Goal: Task Accomplishment & Management: Complete application form

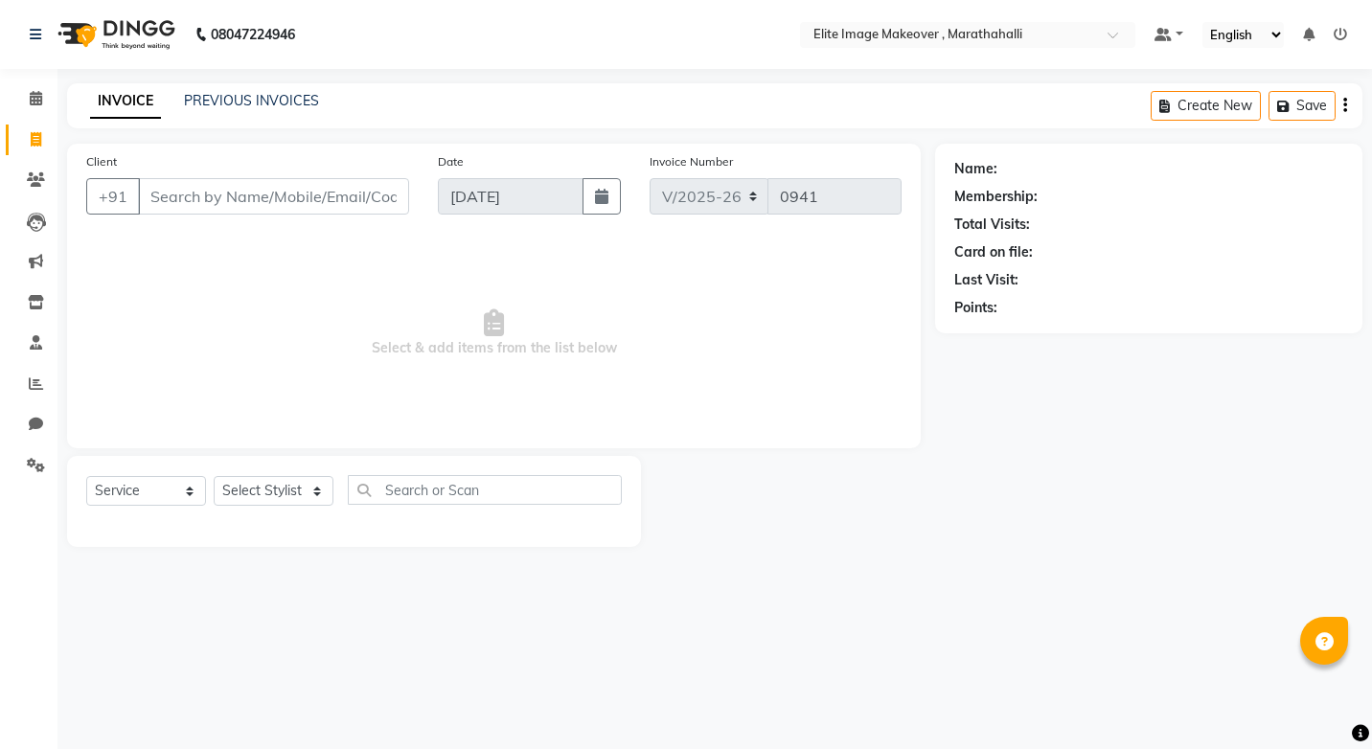
select select "8005"
select select "service"
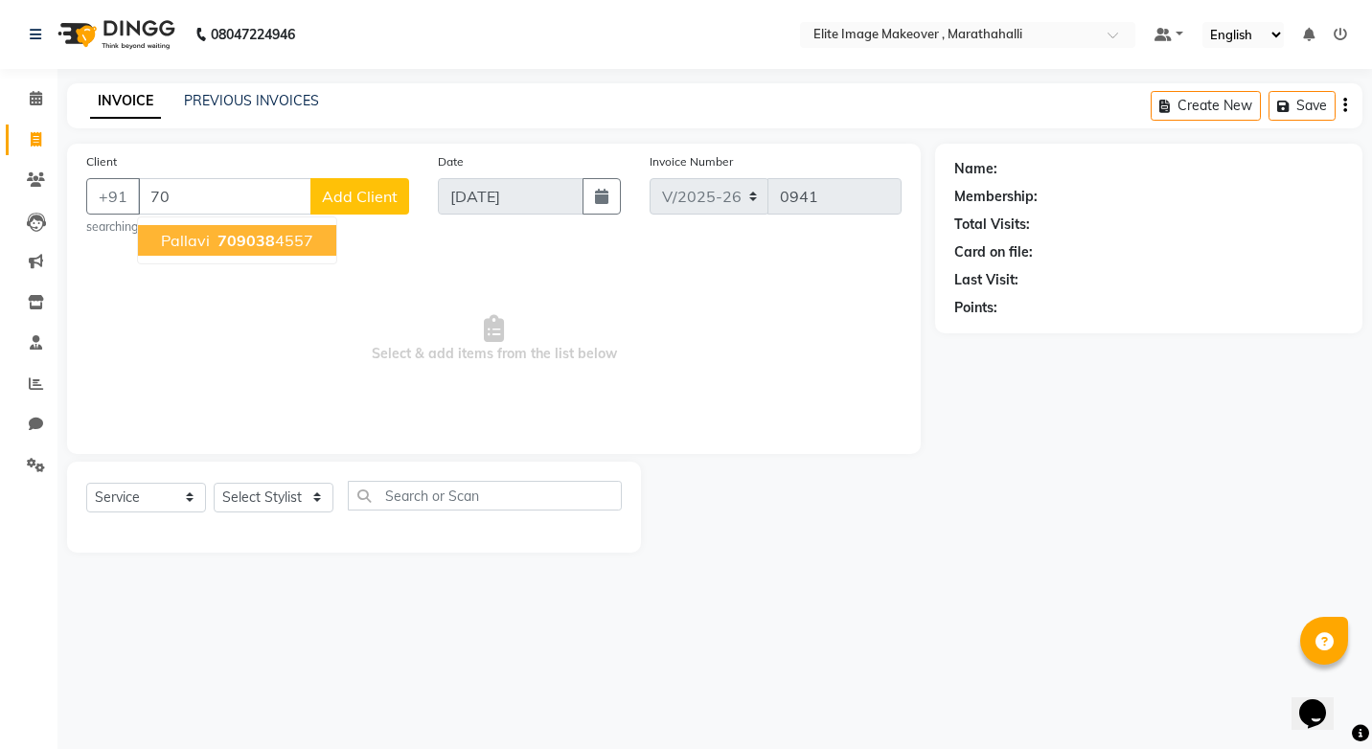
type input "7"
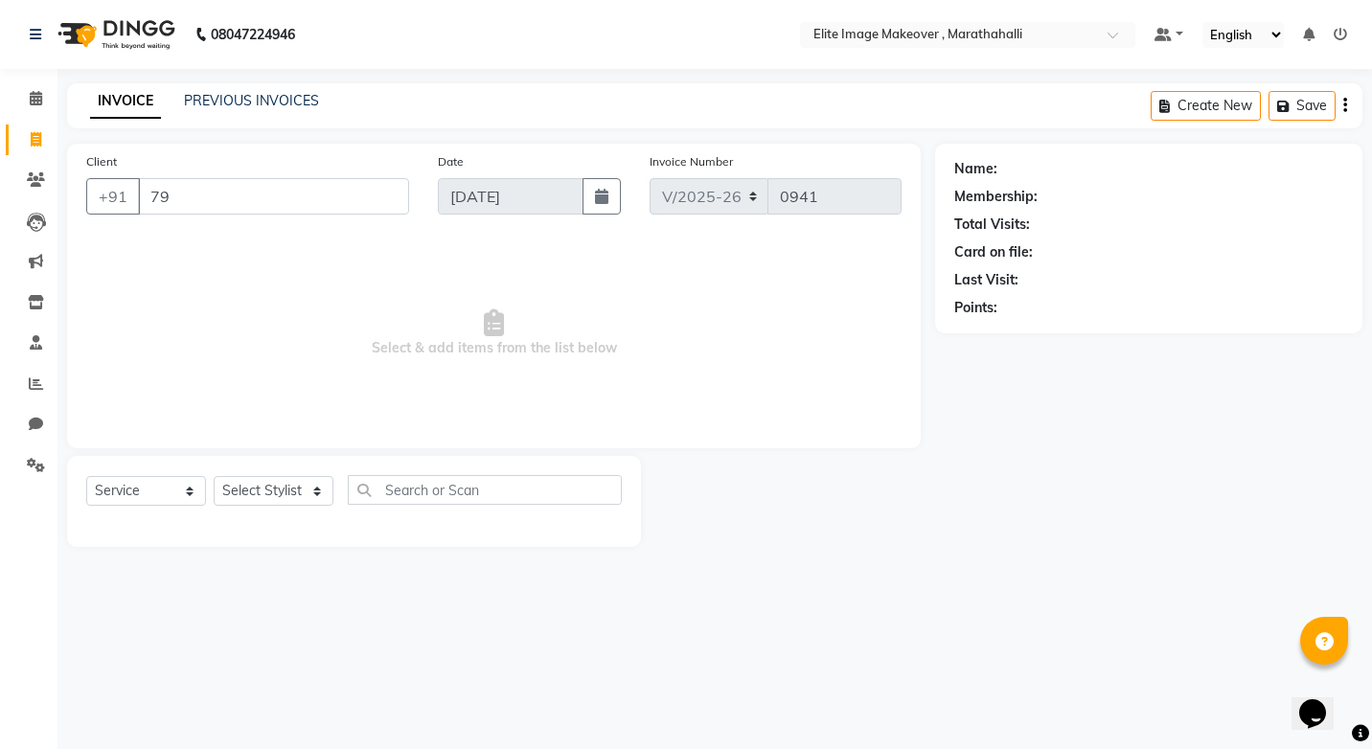
type input "7"
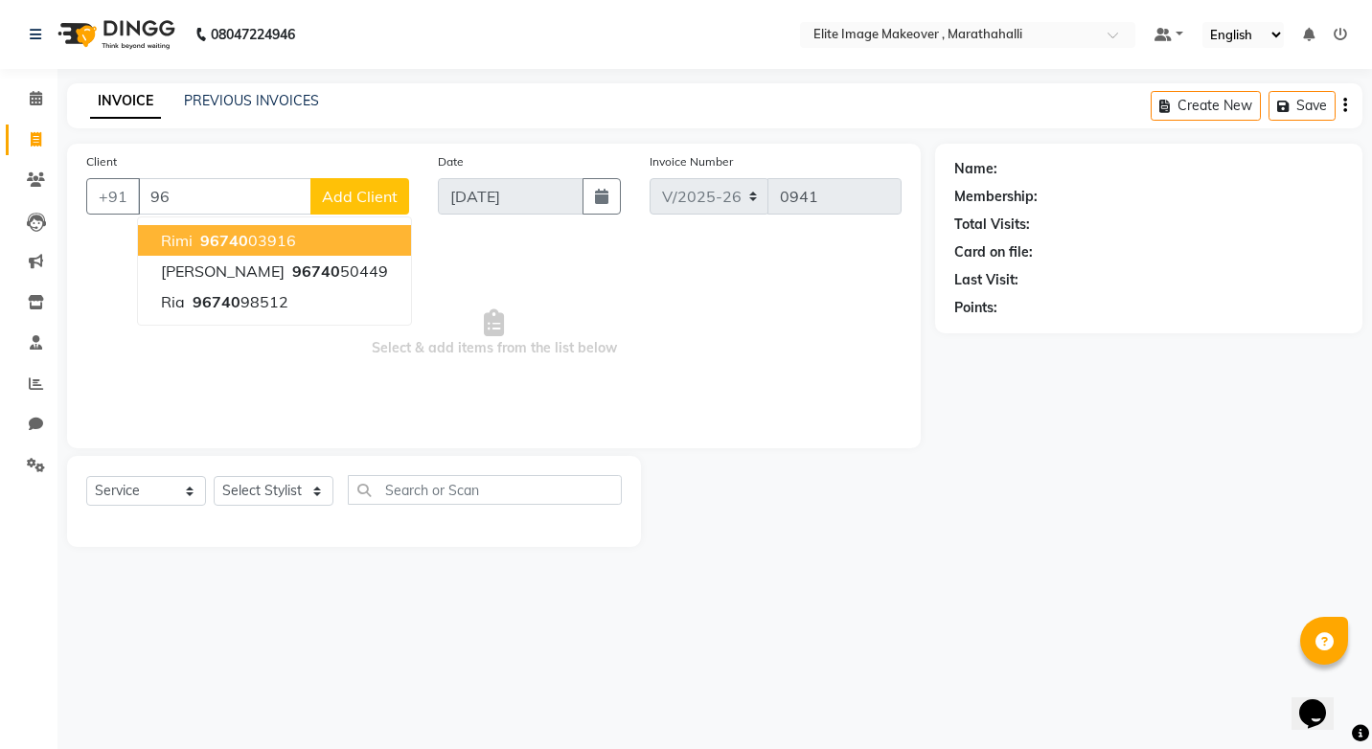
type input "9"
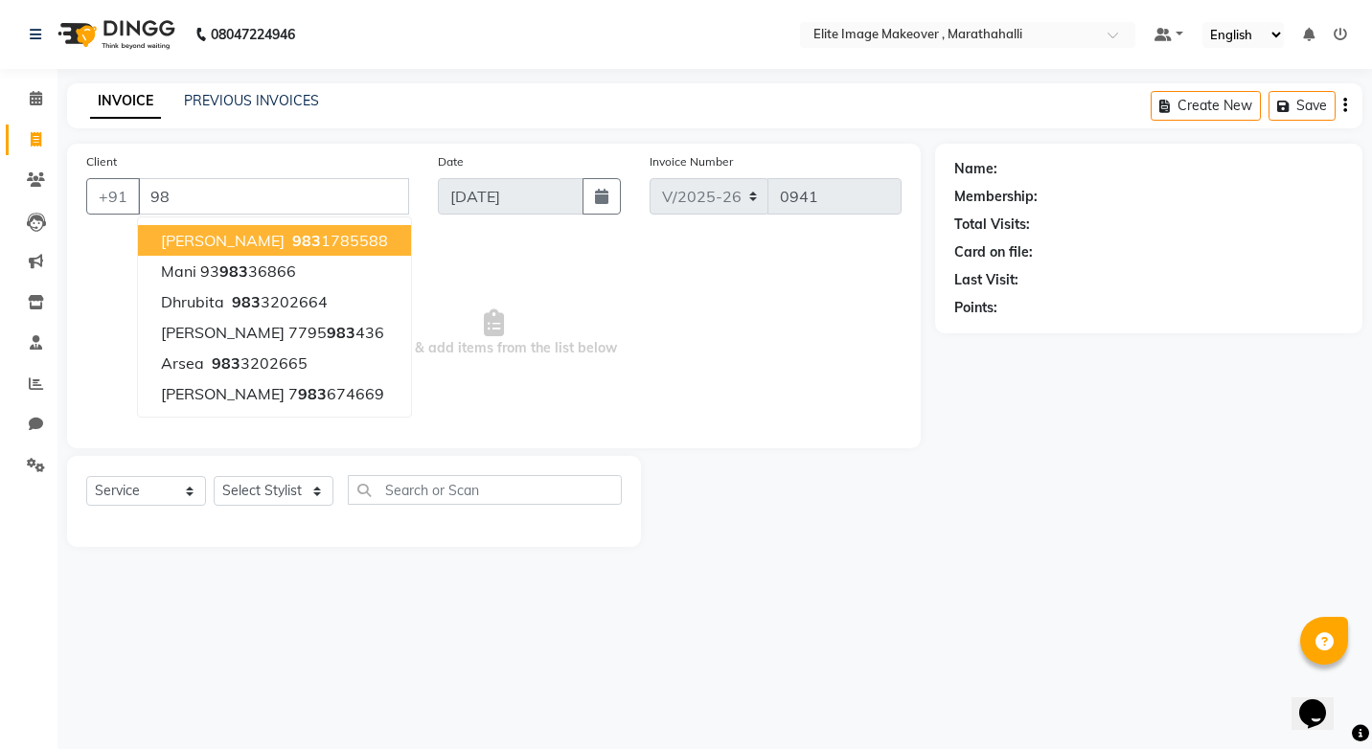
type input "9"
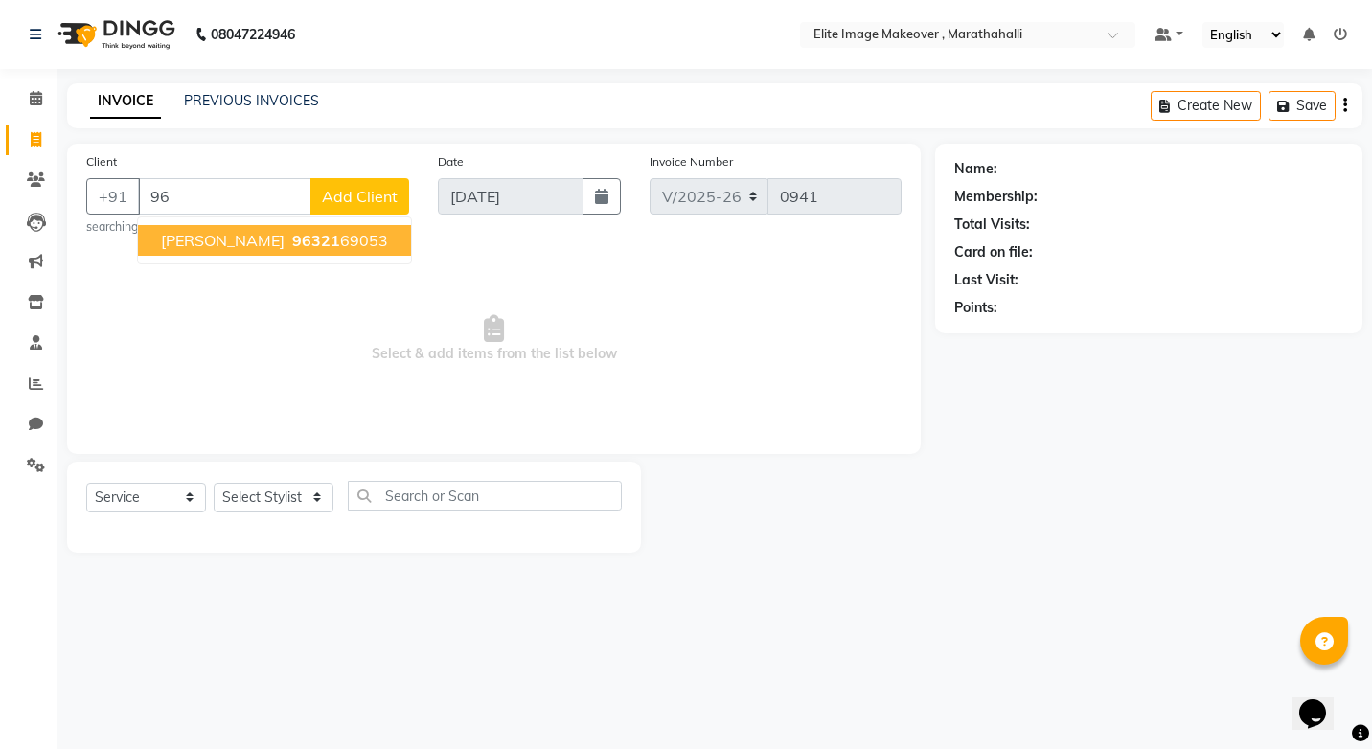
type input "9"
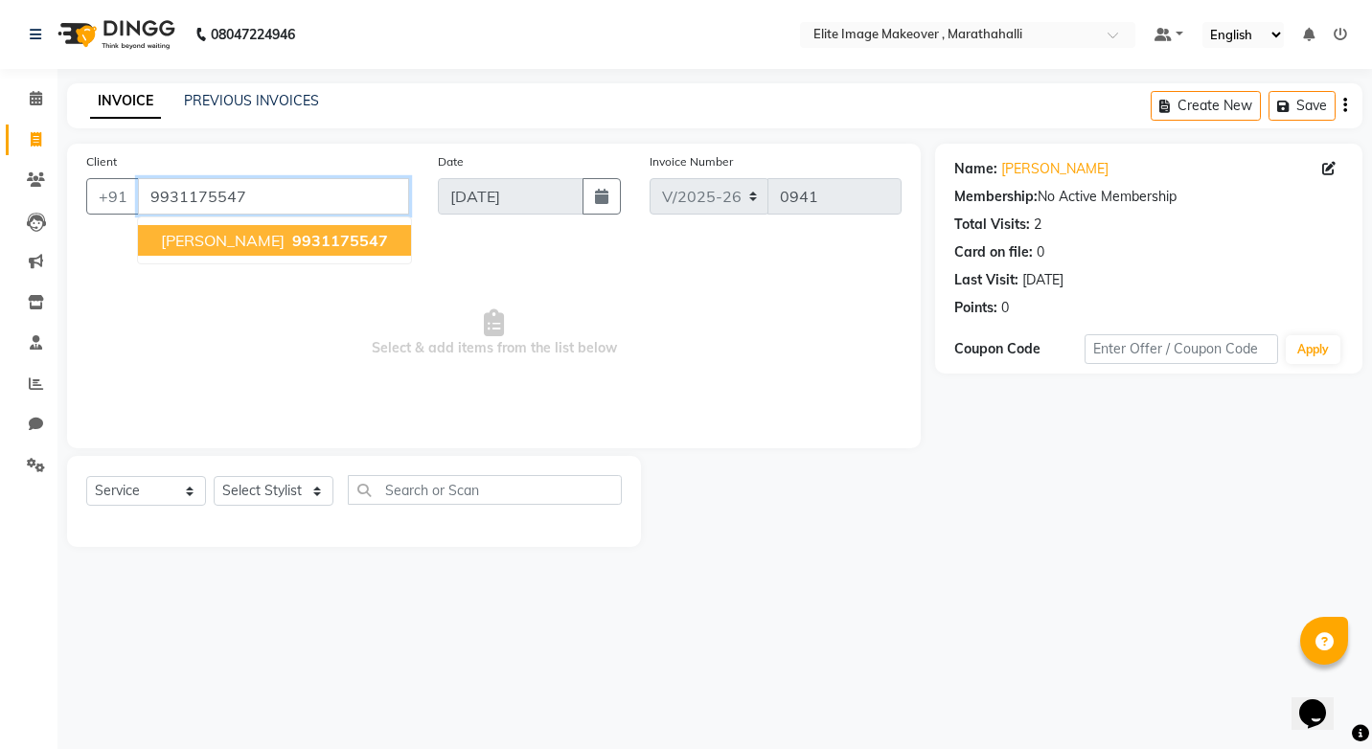
click at [273, 192] on input "9931175547" at bounding box center [273, 196] width 271 height 36
type input "9"
click at [251, 198] on input "9301791717" at bounding box center [273, 196] width 271 height 36
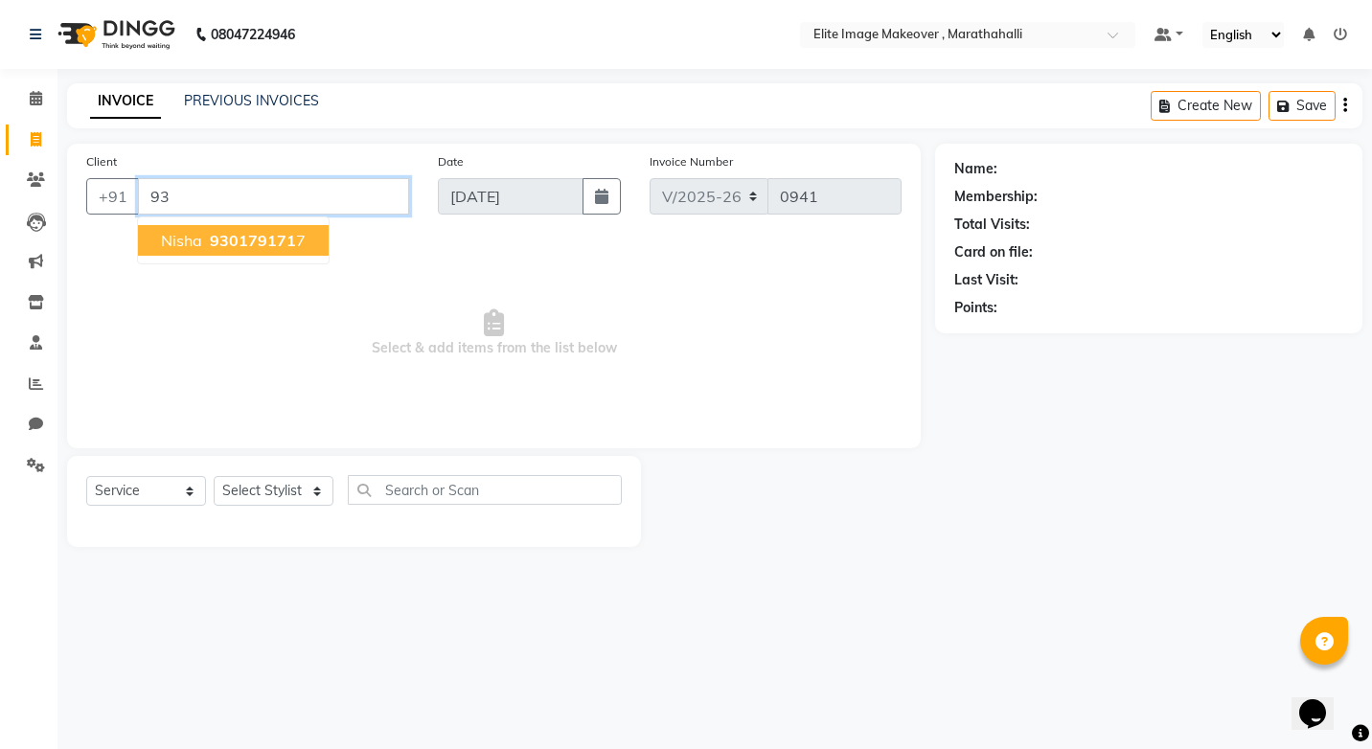
type input "9"
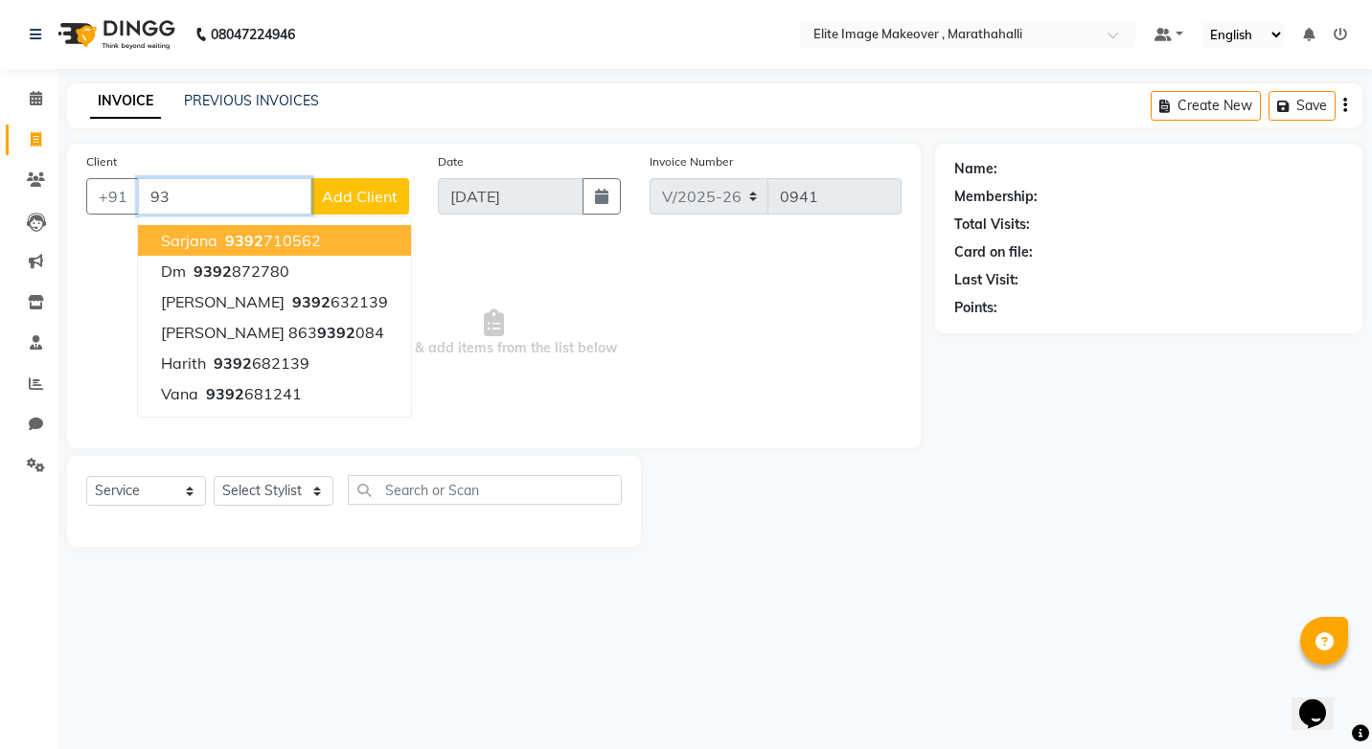
type input "9"
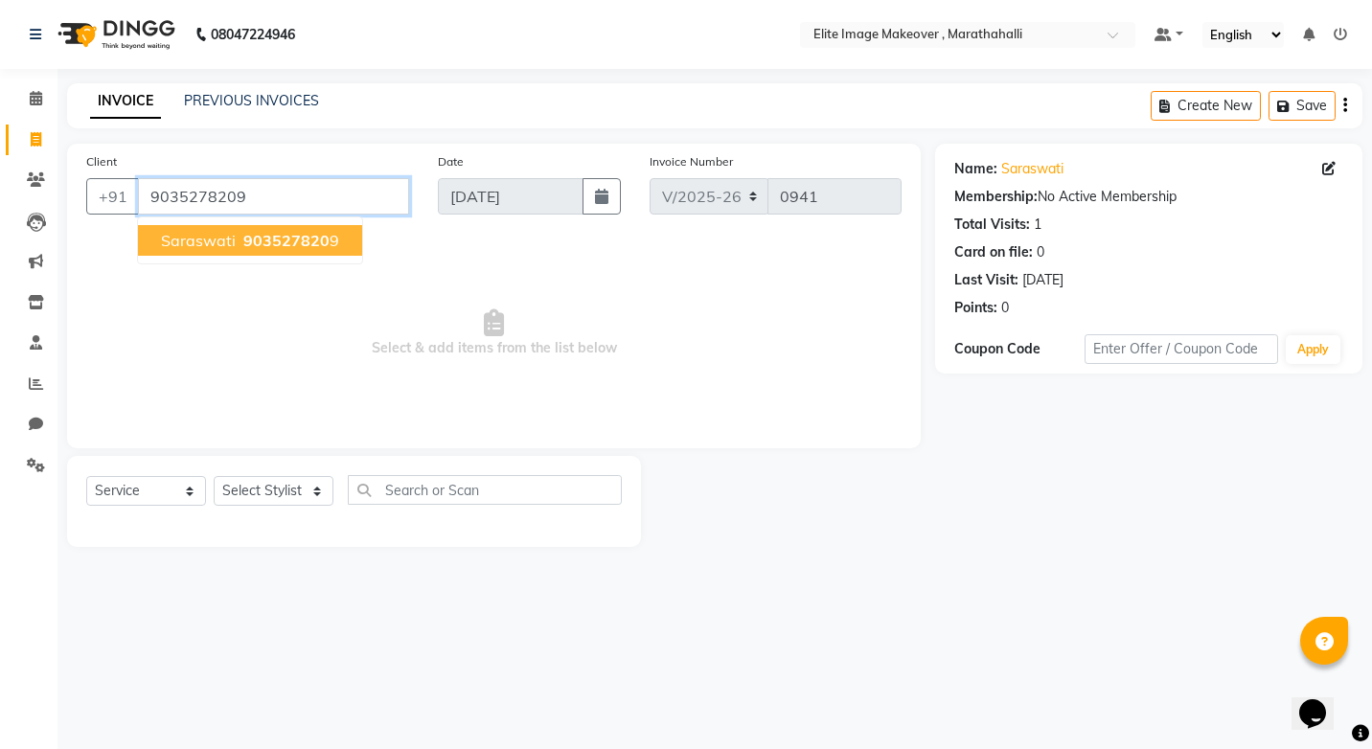
click at [251, 198] on input "9035278209" at bounding box center [273, 196] width 271 height 36
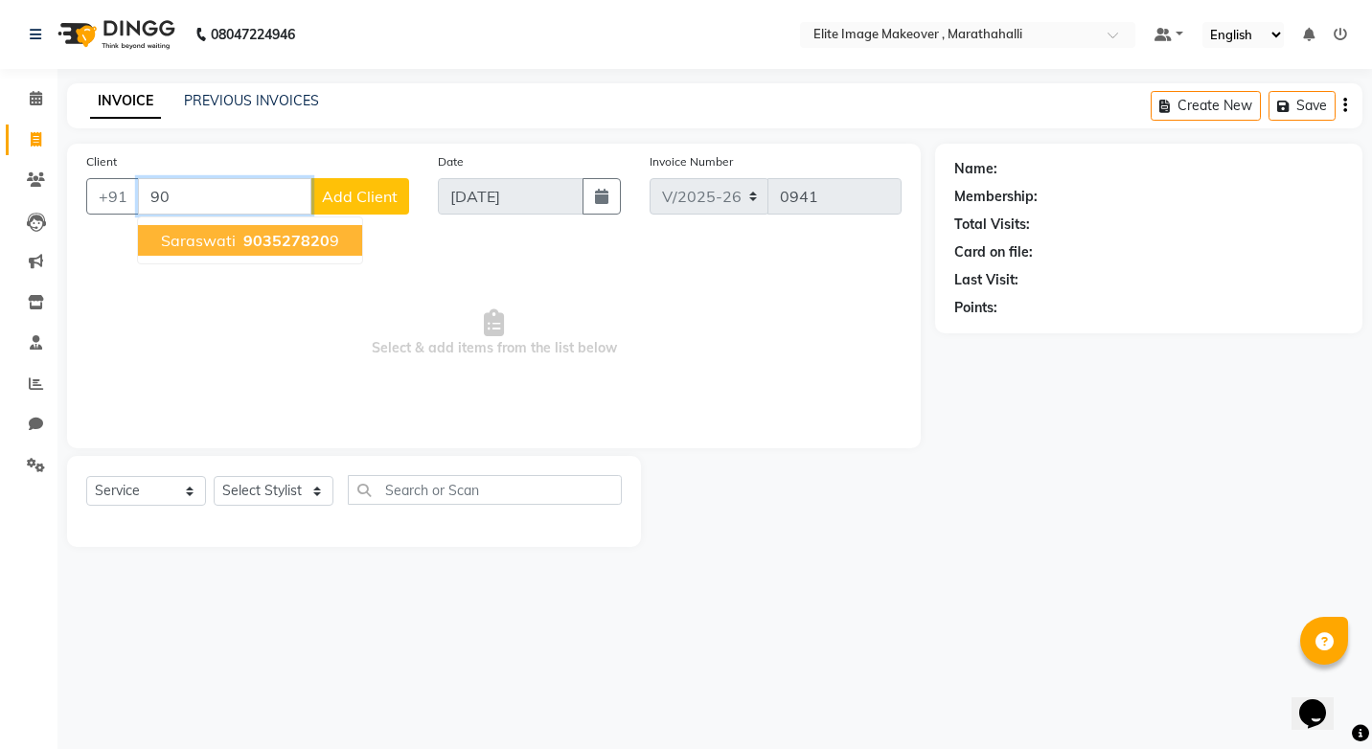
type input "9"
type input "8"
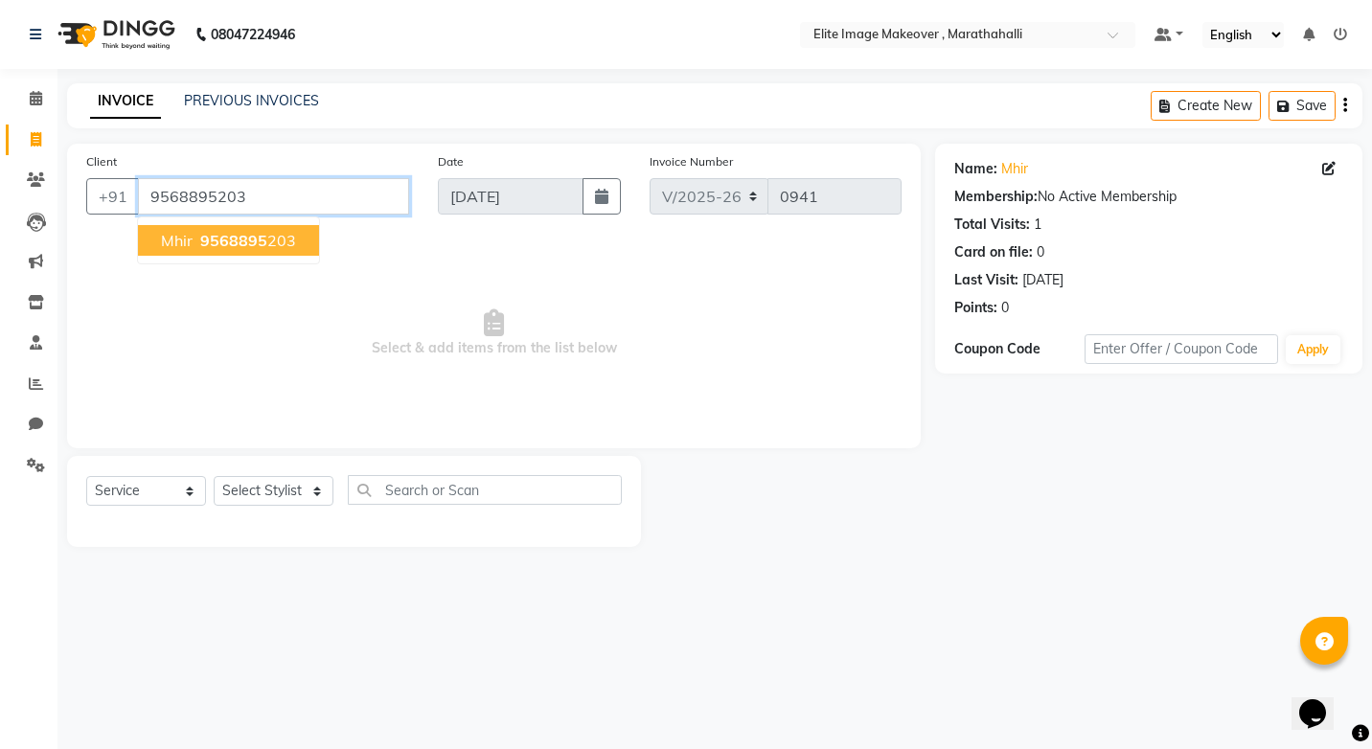
click at [251, 198] on input "9568895203" at bounding box center [273, 196] width 271 height 36
type input "9"
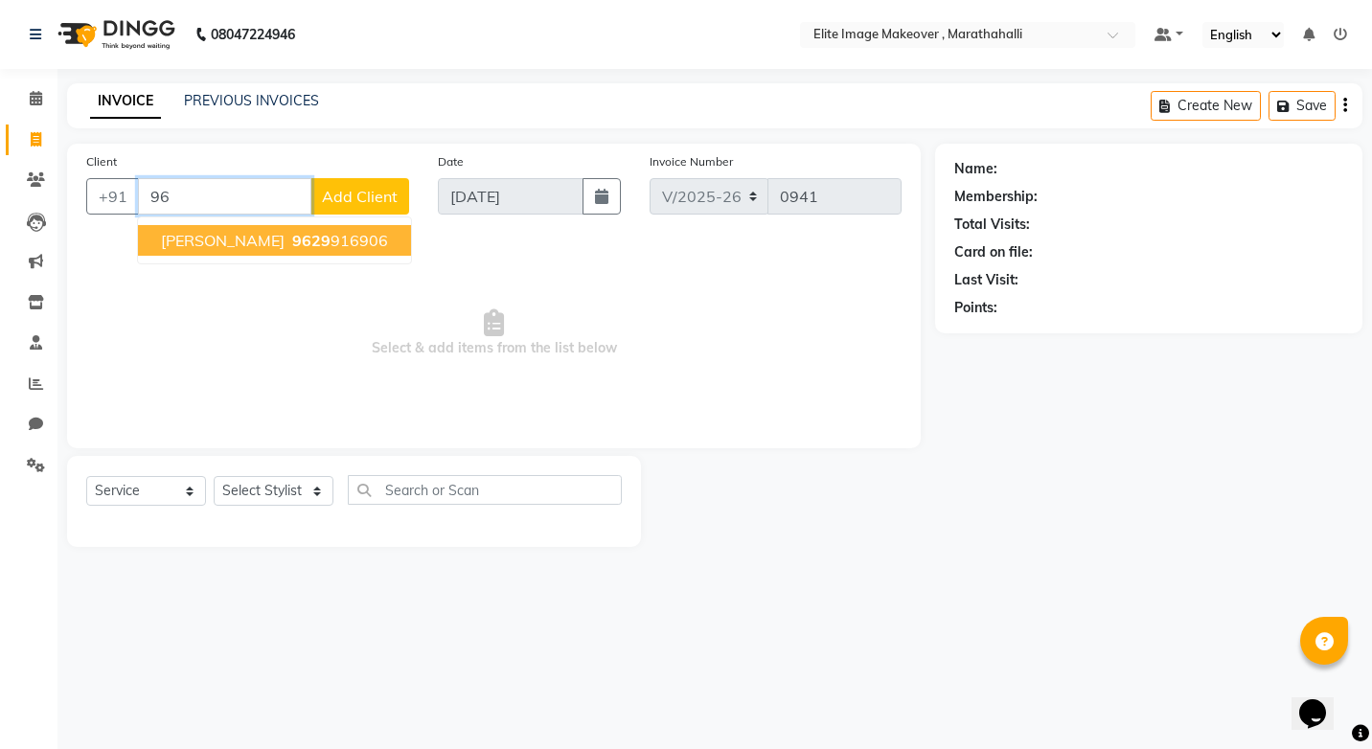
type input "9"
type input "8"
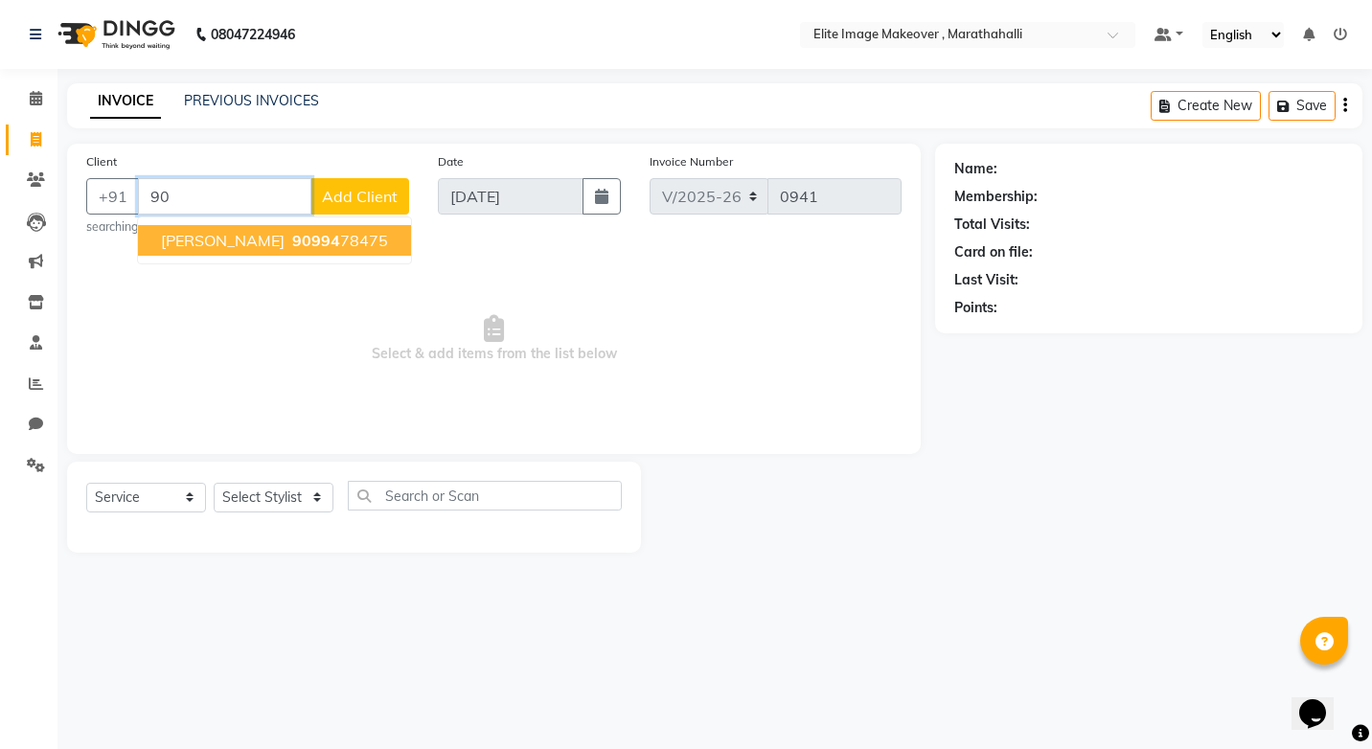
type input "9"
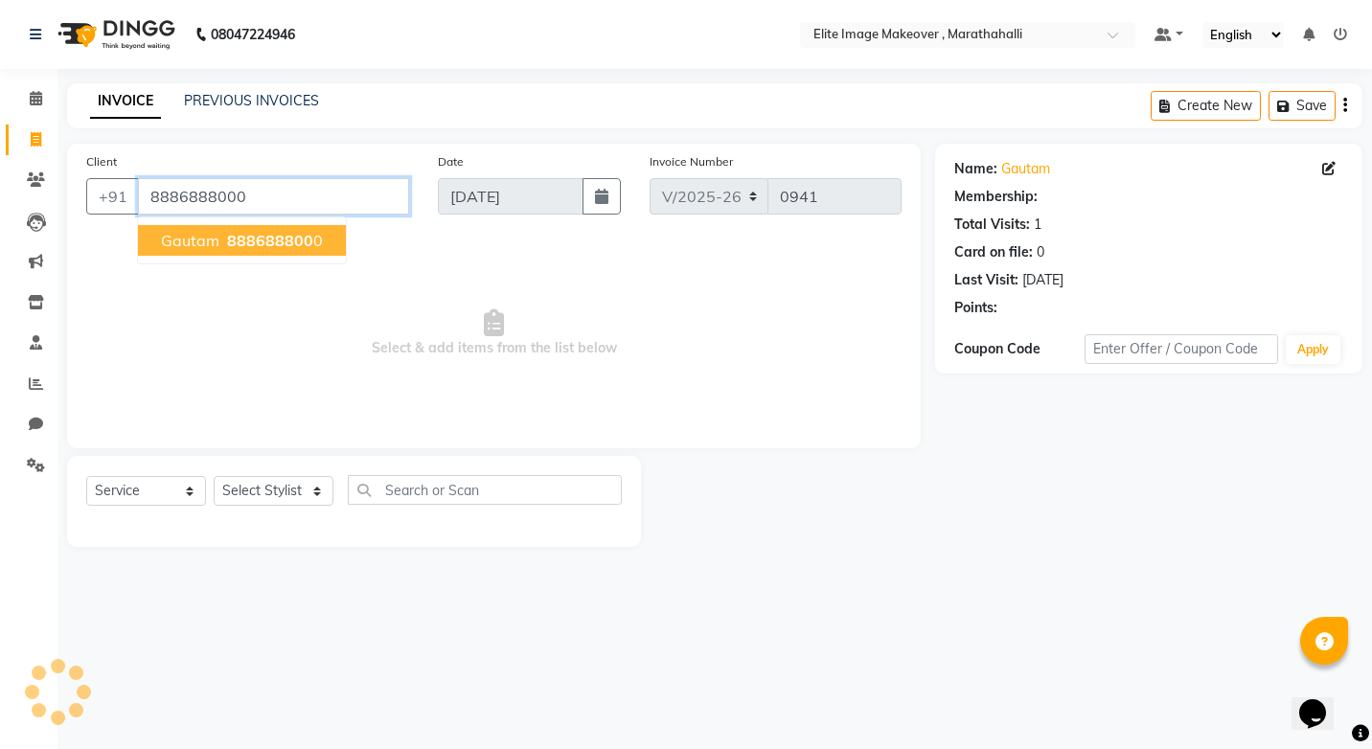
click at [255, 200] on input "8886888000" at bounding box center [273, 196] width 271 height 36
type input "8"
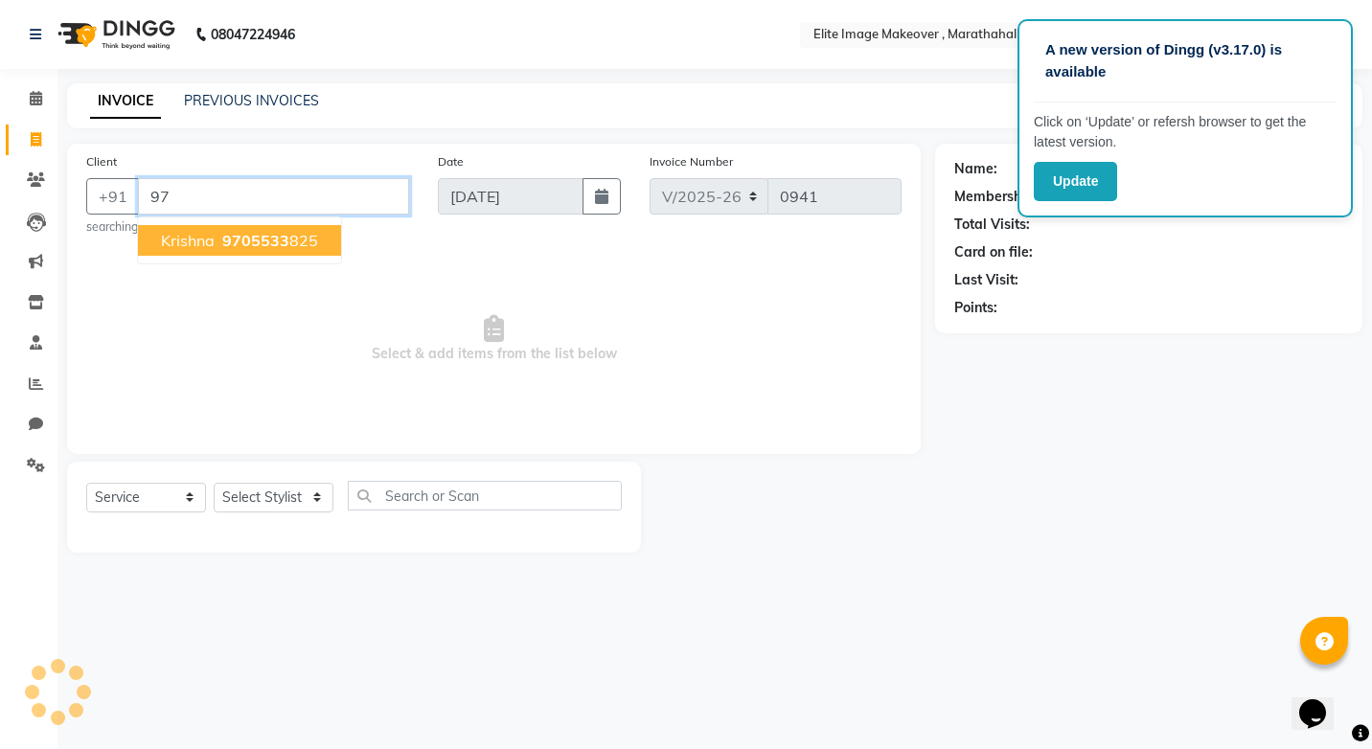
type input "9"
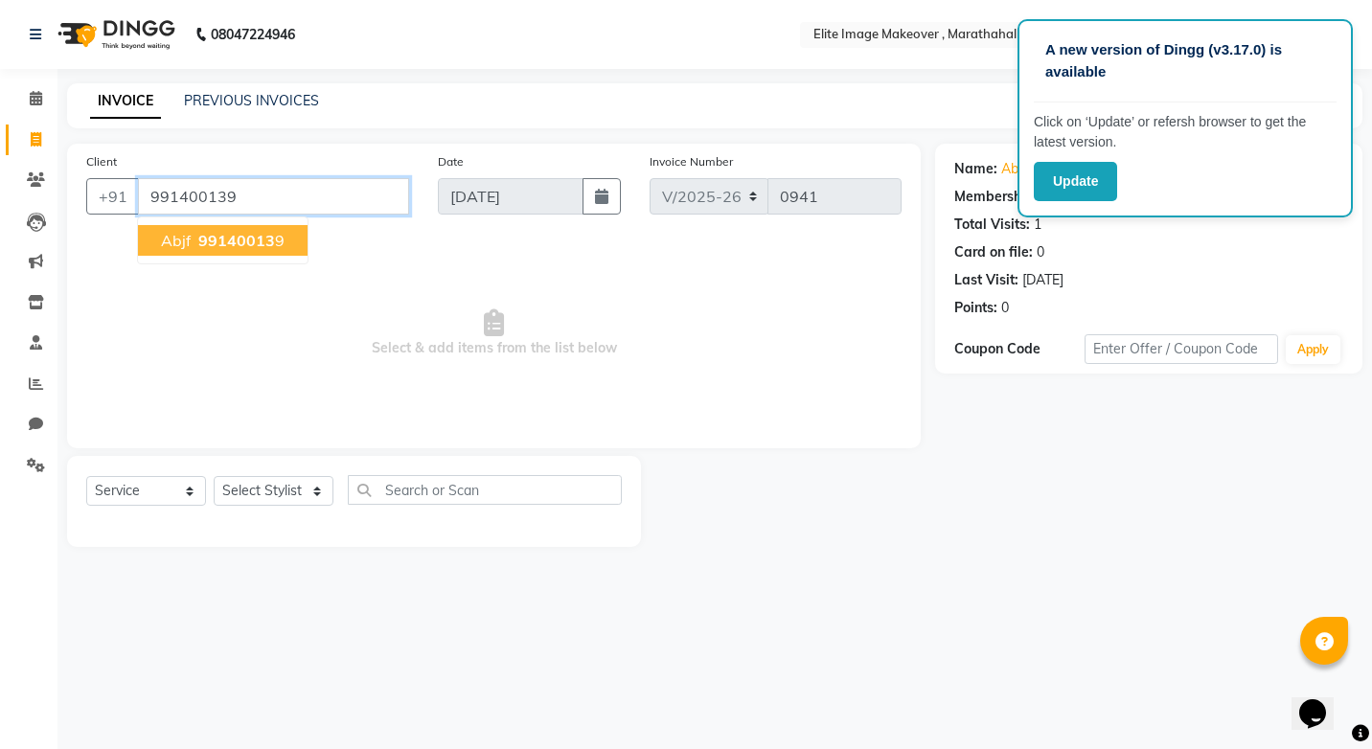
click at [255, 200] on input "991400139" at bounding box center [273, 196] width 271 height 36
type input "9"
click at [298, 196] on input "9586449567" at bounding box center [273, 196] width 271 height 36
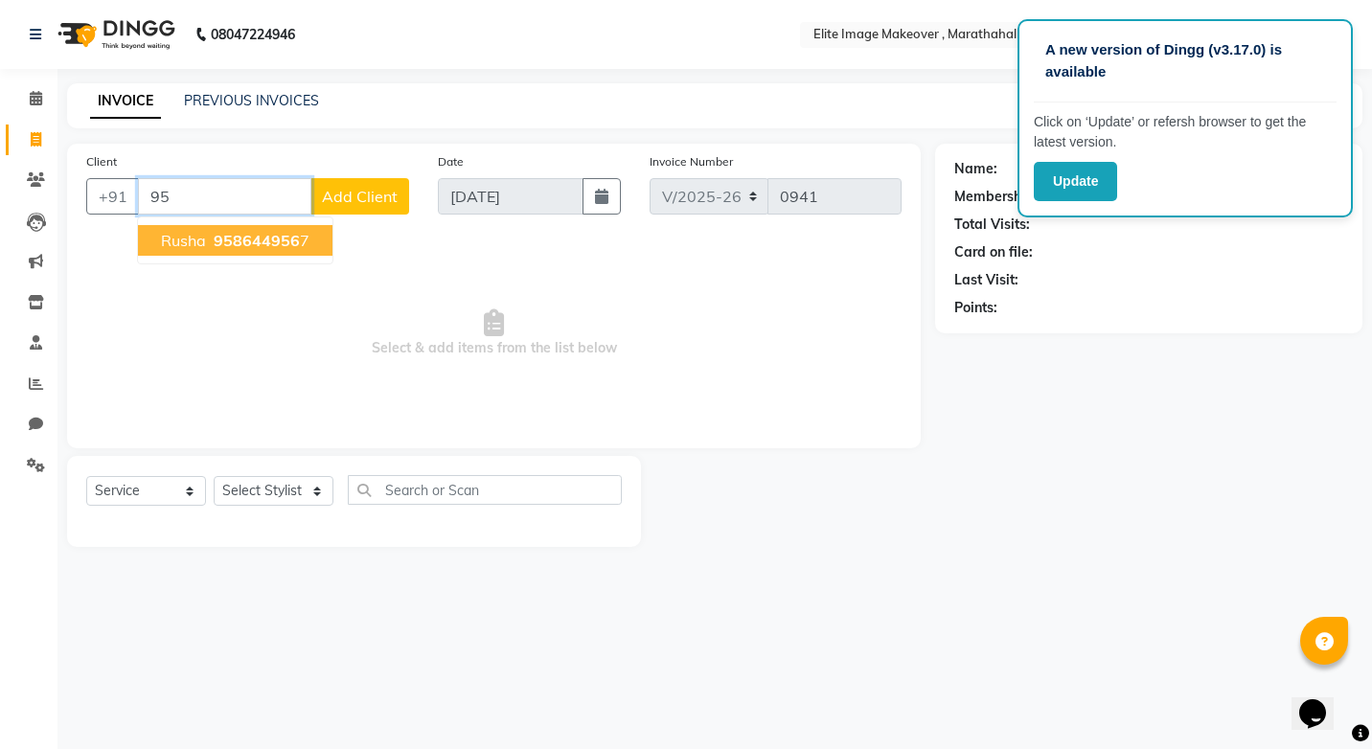
type input "9"
click at [298, 196] on input "9586449567" at bounding box center [273, 196] width 271 height 36
type input "9"
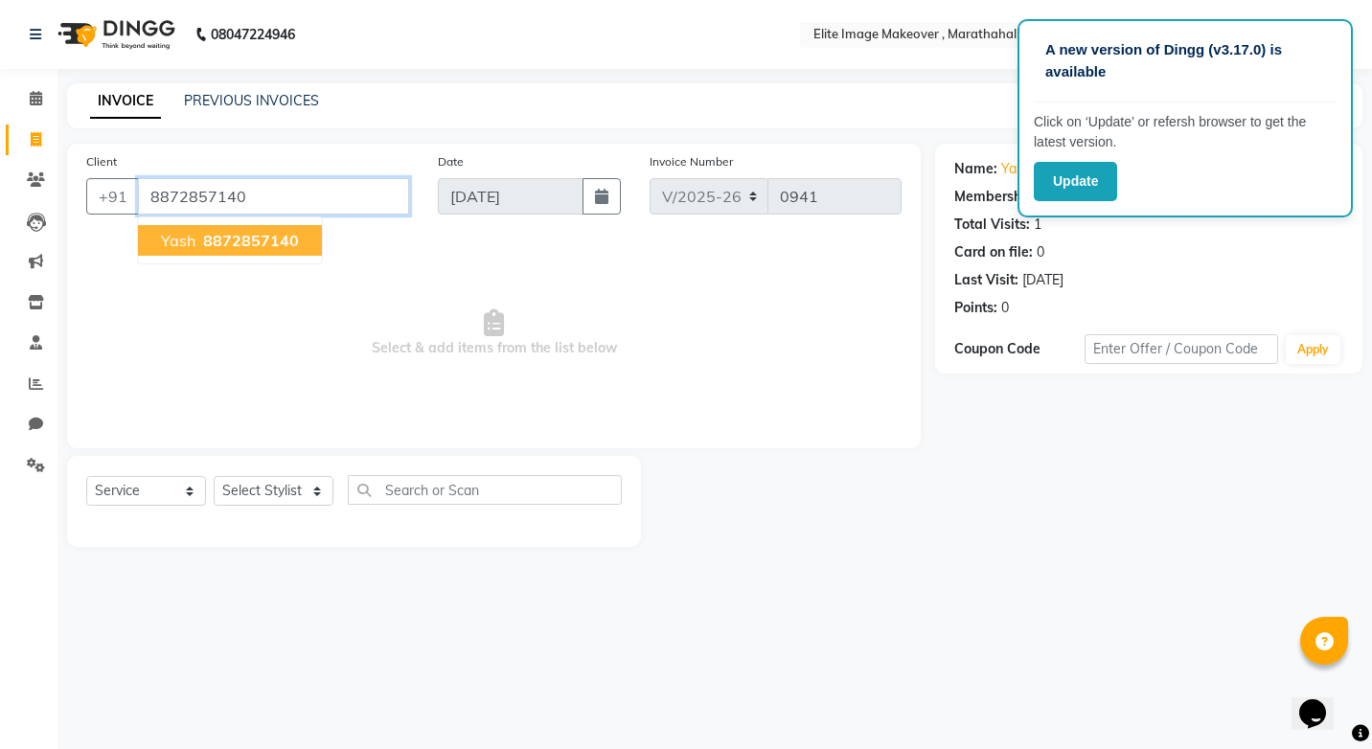
click at [298, 196] on input "8872857140" at bounding box center [273, 196] width 271 height 36
type input "8"
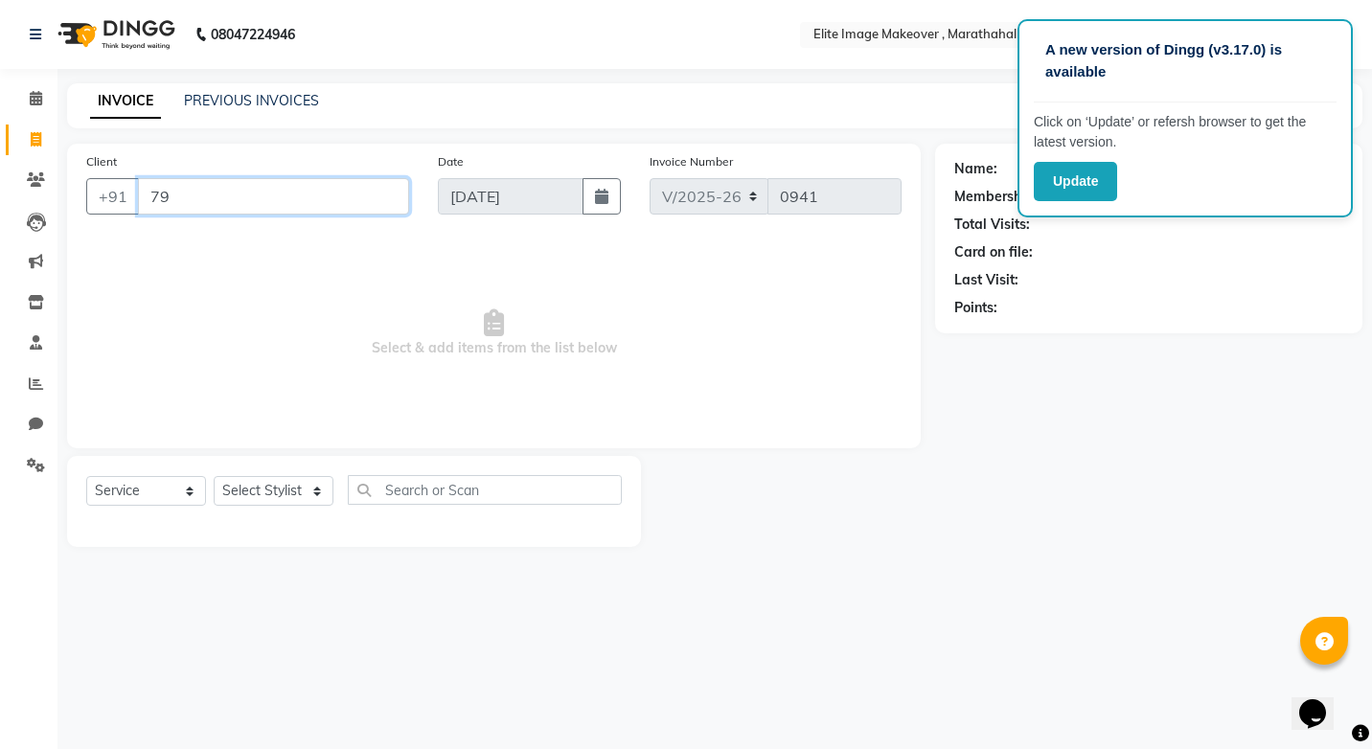
type input "7"
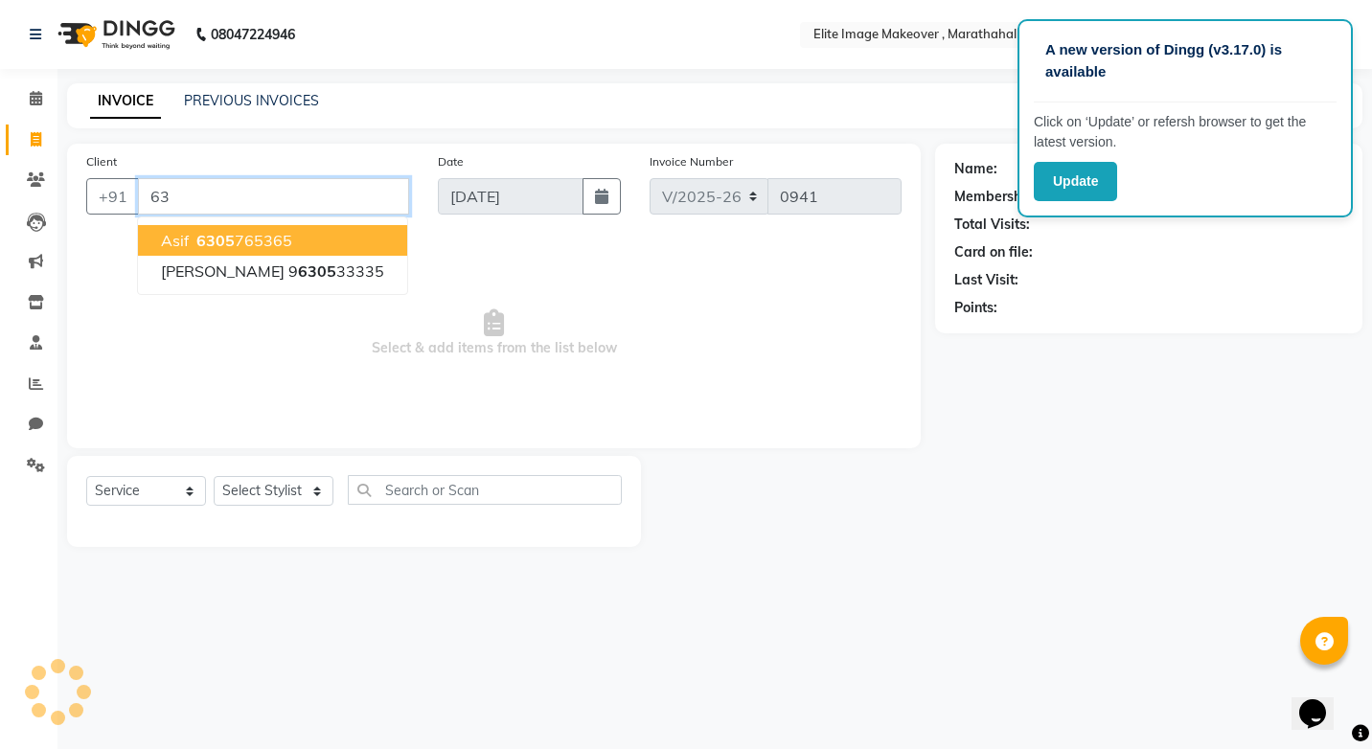
type input "6"
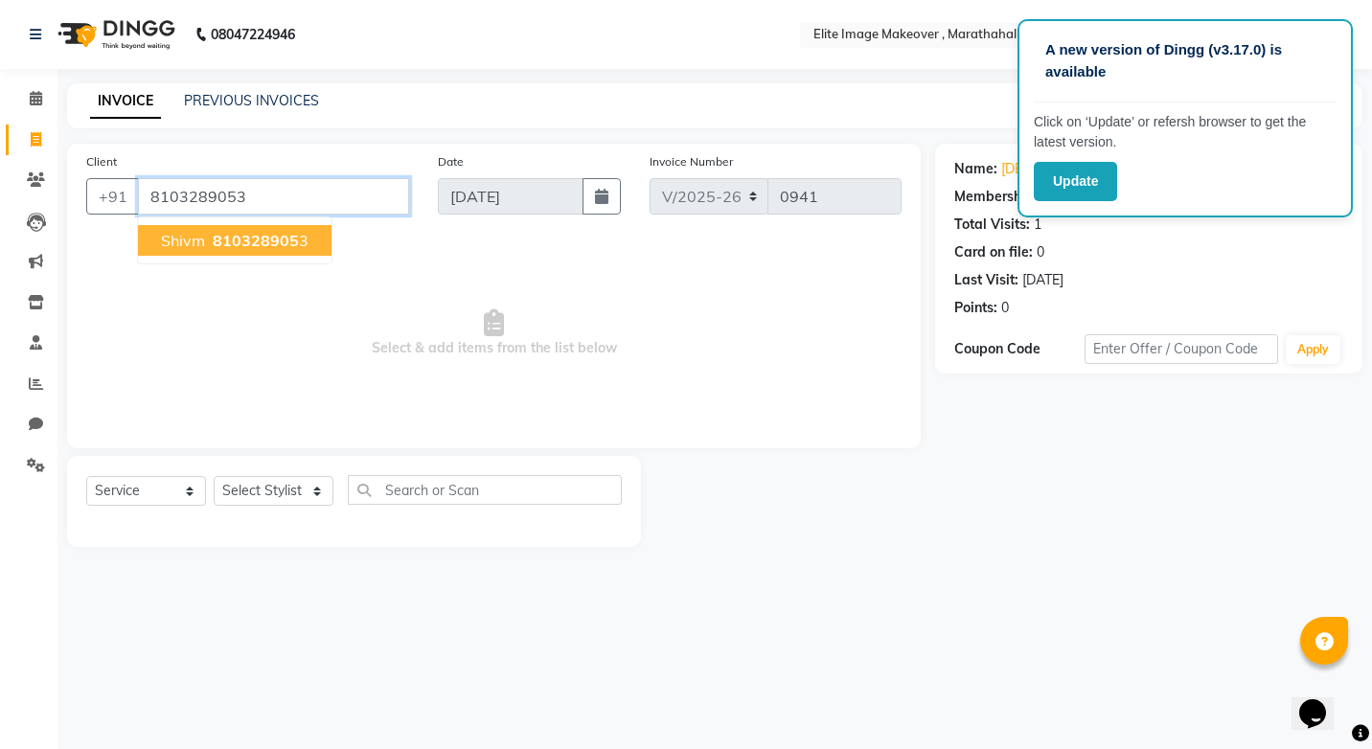
click at [298, 196] on input "8103289053" at bounding box center [273, 196] width 271 height 36
type input "8"
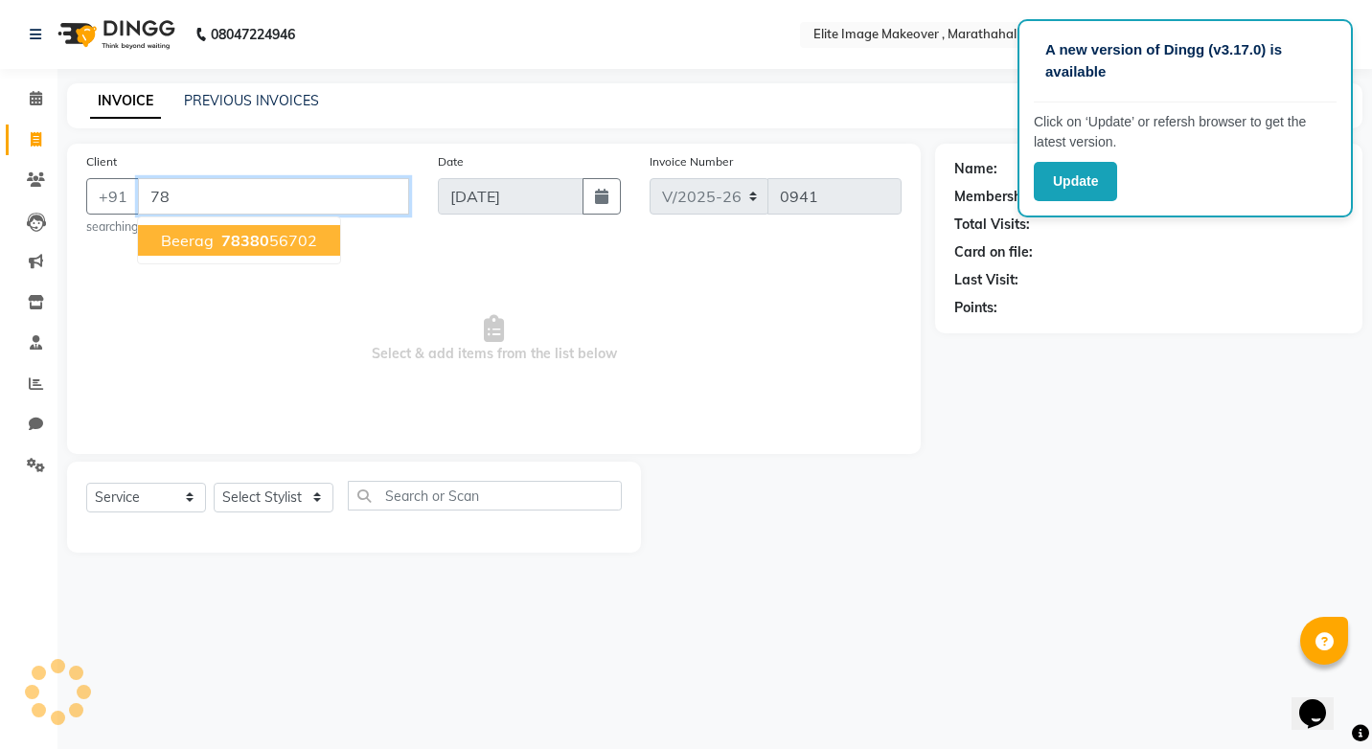
type input "7"
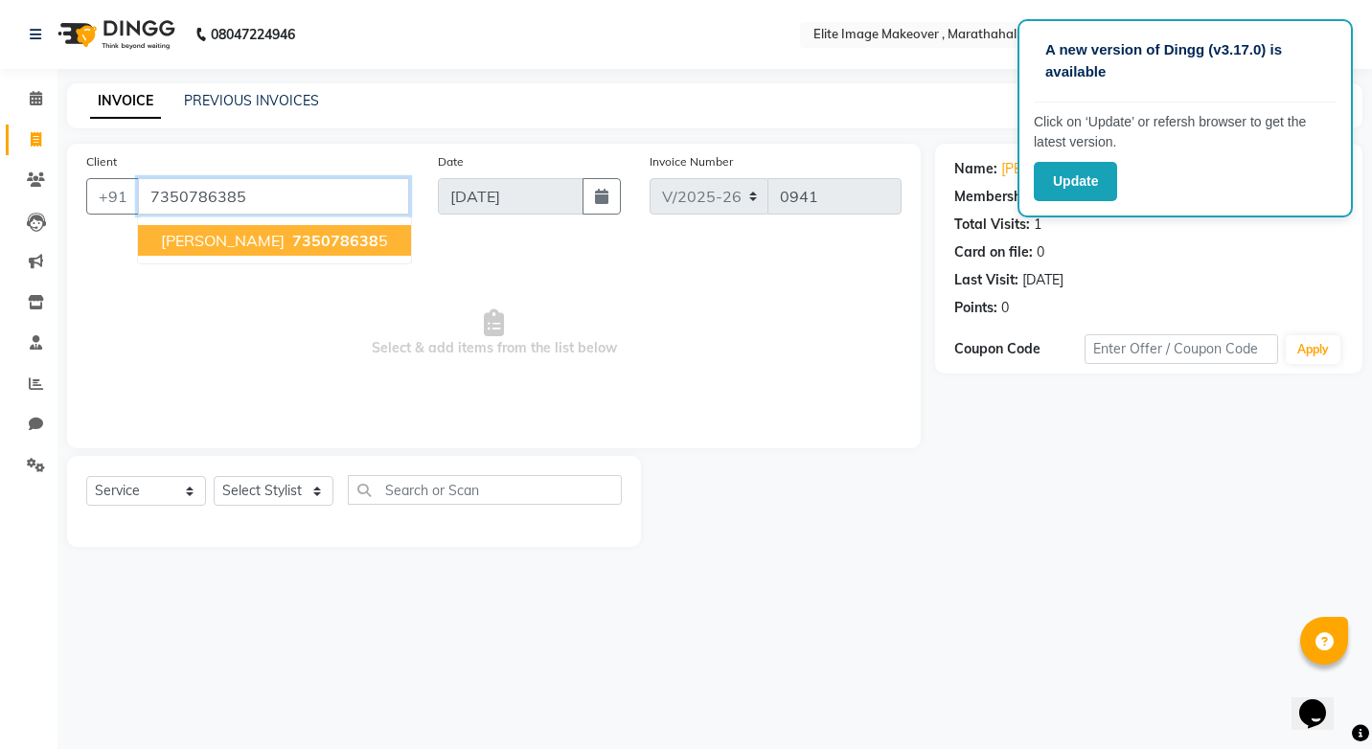
click at [270, 199] on input "7350786385" at bounding box center [273, 196] width 271 height 36
type input "7"
click at [270, 199] on input "9820525078" at bounding box center [273, 196] width 271 height 36
type input "9"
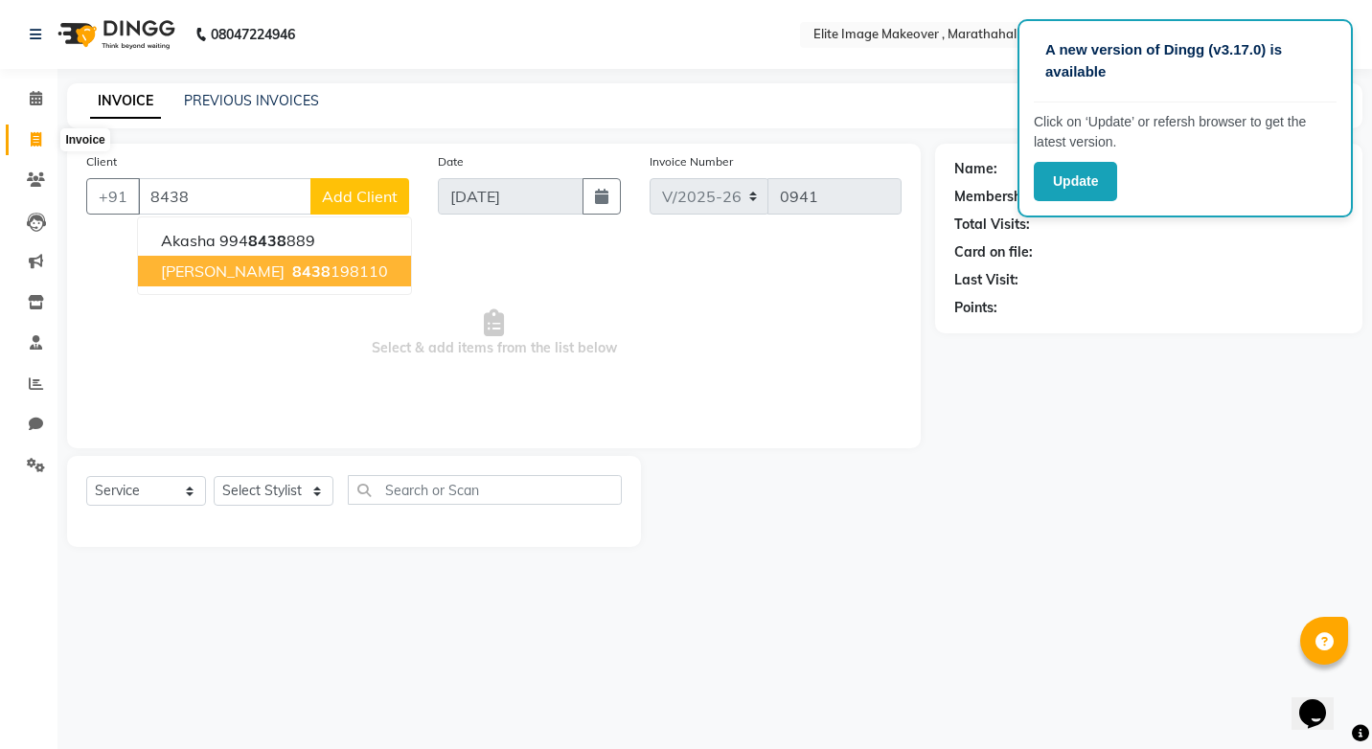
click at [35, 145] on icon at bounding box center [36, 139] width 11 height 14
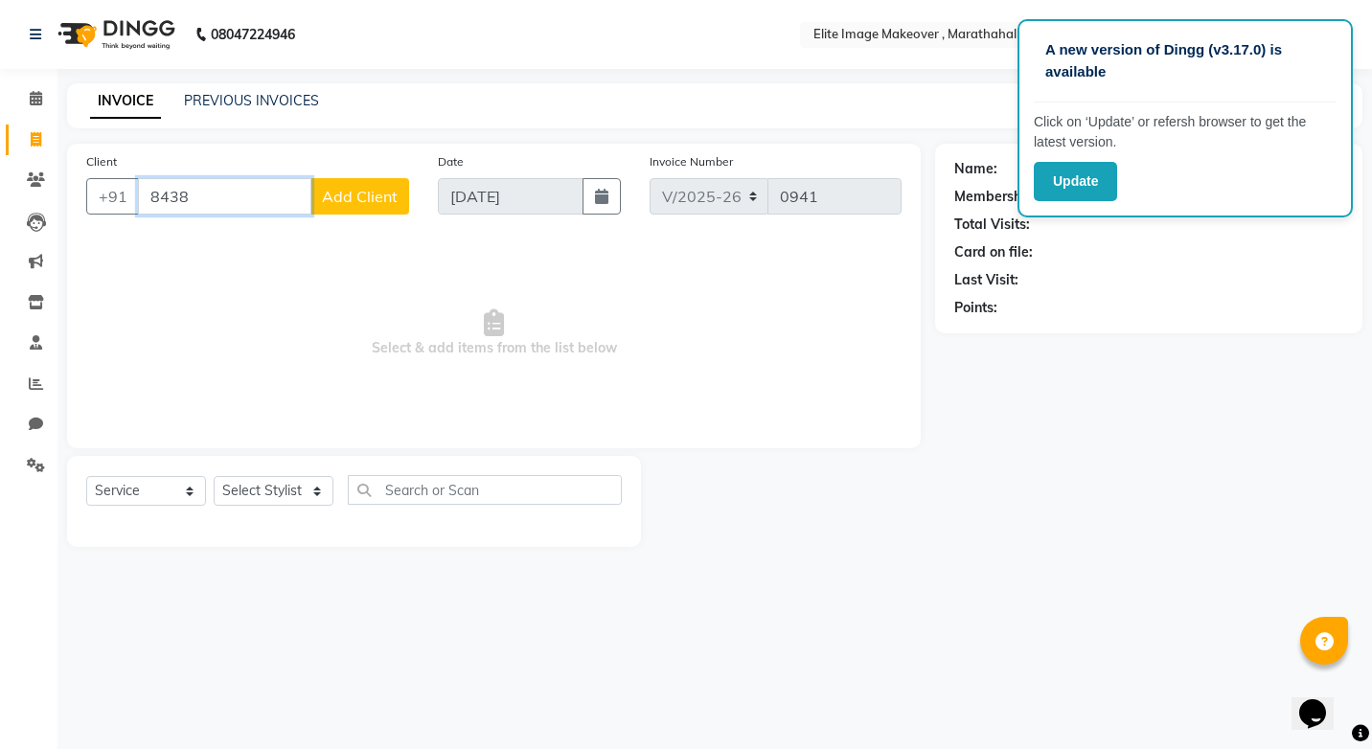
click at [250, 202] on input "8438" at bounding box center [224, 196] width 173 height 36
type input "8"
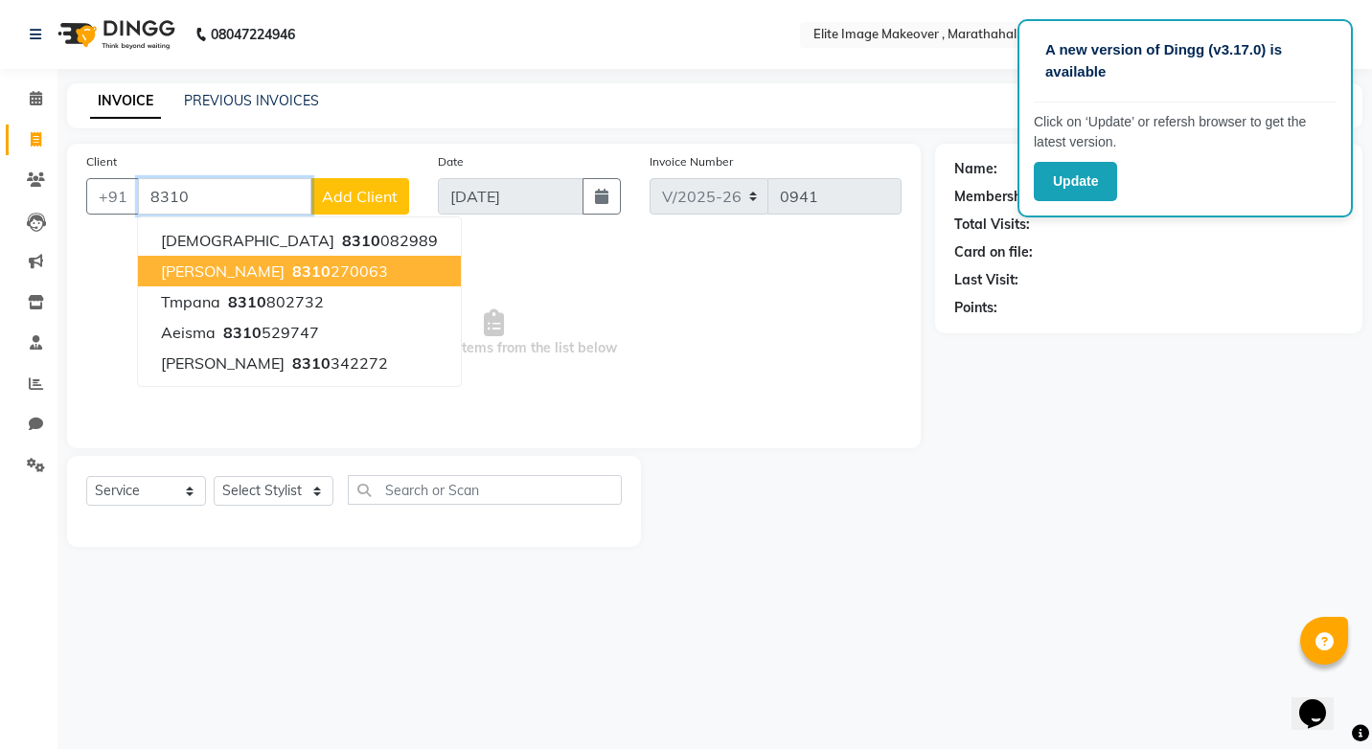
click at [292, 273] on span "8310" at bounding box center [311, 270] width 38 height 19
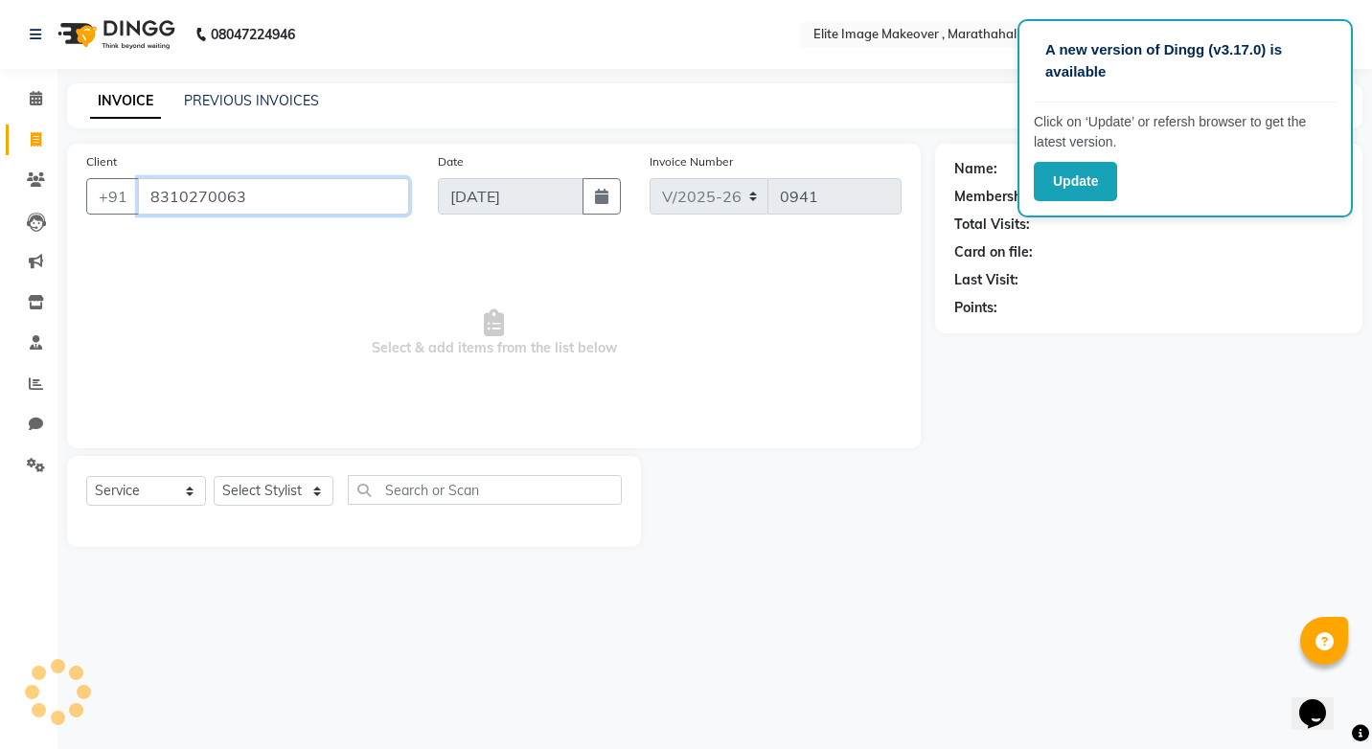
type input "8310270063"
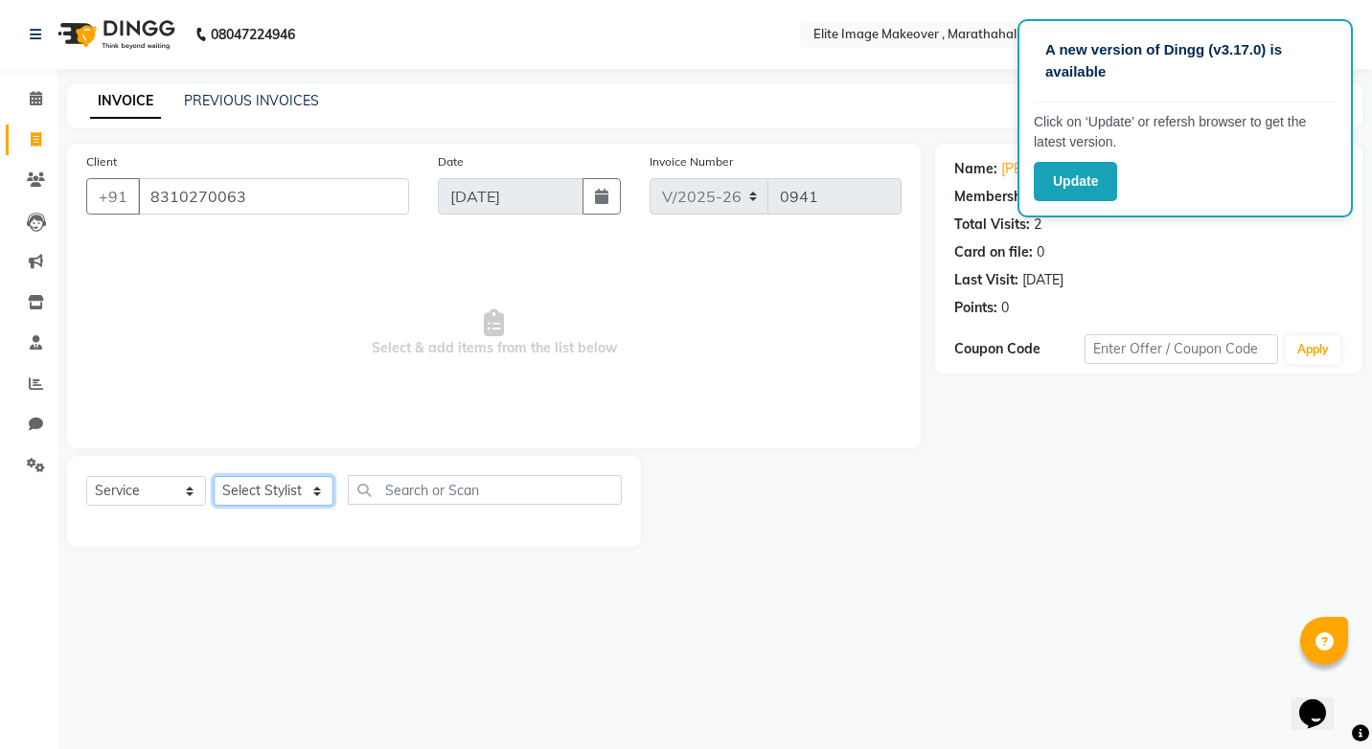
click at [305, 491] on select "Select Stylist [PERSON_NAME] [PERSON_NAME] [PERSON_NAME] [PERSON_NAME]" at bounding box center [274, 491] width 120 height 30
select select "88652"
click at [214, 476] on select "Select Stylist [PERSON_NAME] [PERSON_NAME] [PERSON_NAME] [PERSON_NAME]" at bounding box center [274, 491] width 120 height 30
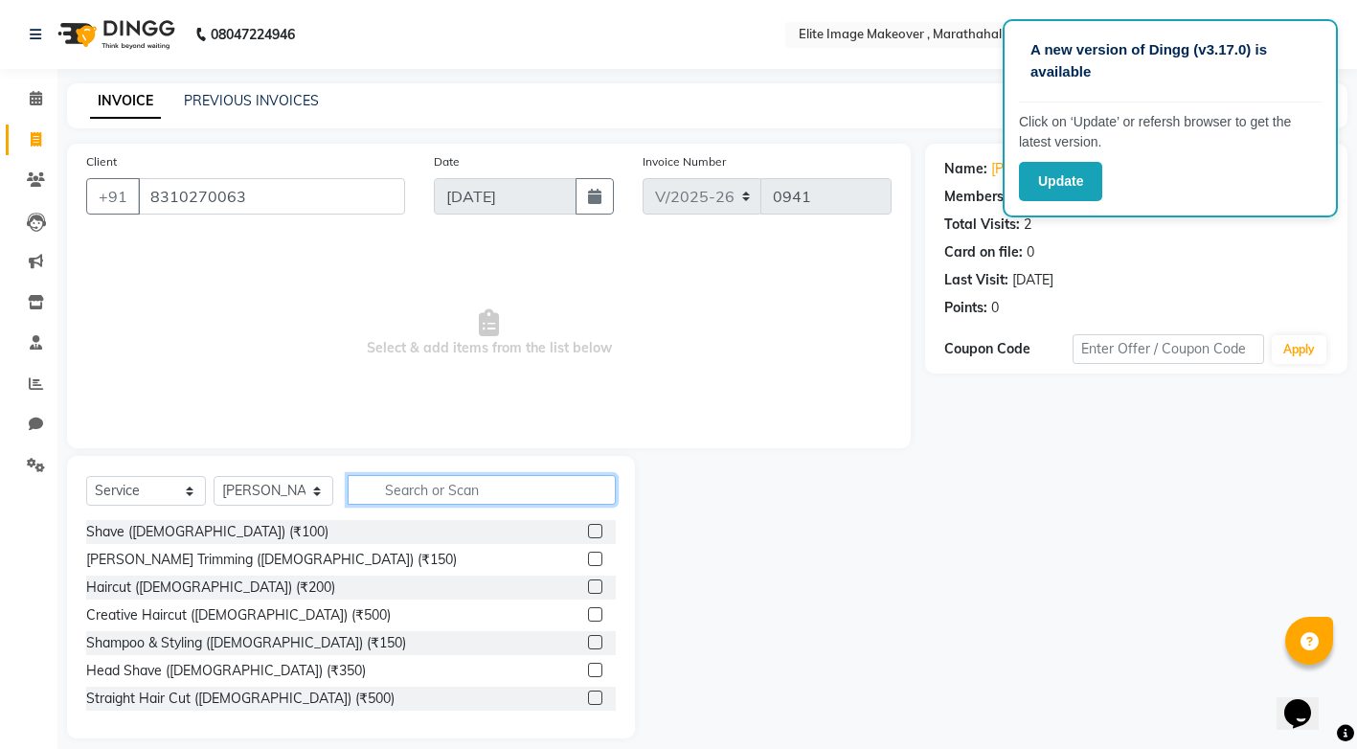
click at [445, 490] on input "text" at bounding box center [482, 490] width 268 height 30
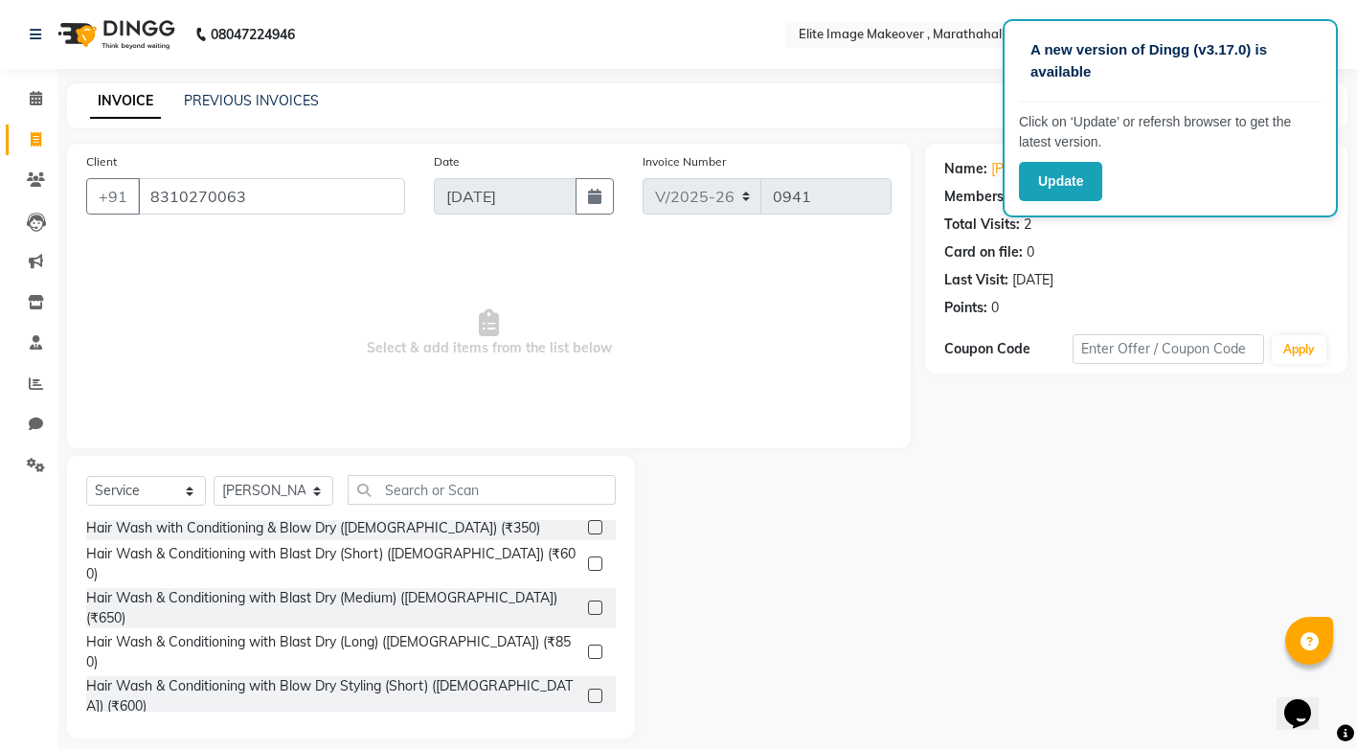
scroll to position [5445, 0]
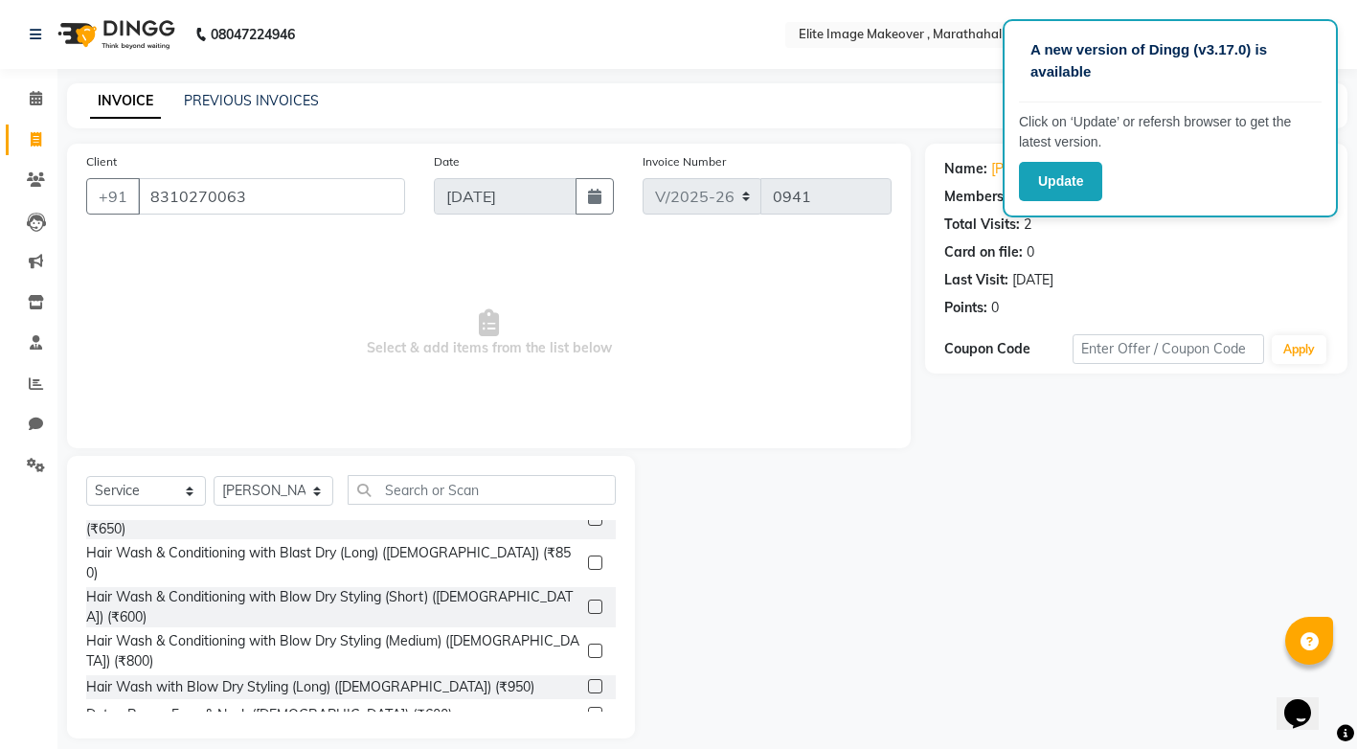
drag, startPoint x: 611, startPoint y: 701, endPoint x: 594, endPoint y: 626, distance: 76.7
click at [594, 626] on div "Shave ([DEMOGRAPHIC_DATA]) (₹100) [PERSON_NAME] Trimming ([DEMOGRAPHIC_DATA]) (…" at bounding box center [351, 616] width 530 height 192
click at [539, 493] on input "text" at bounding box center [482, 490] width 268 height 30
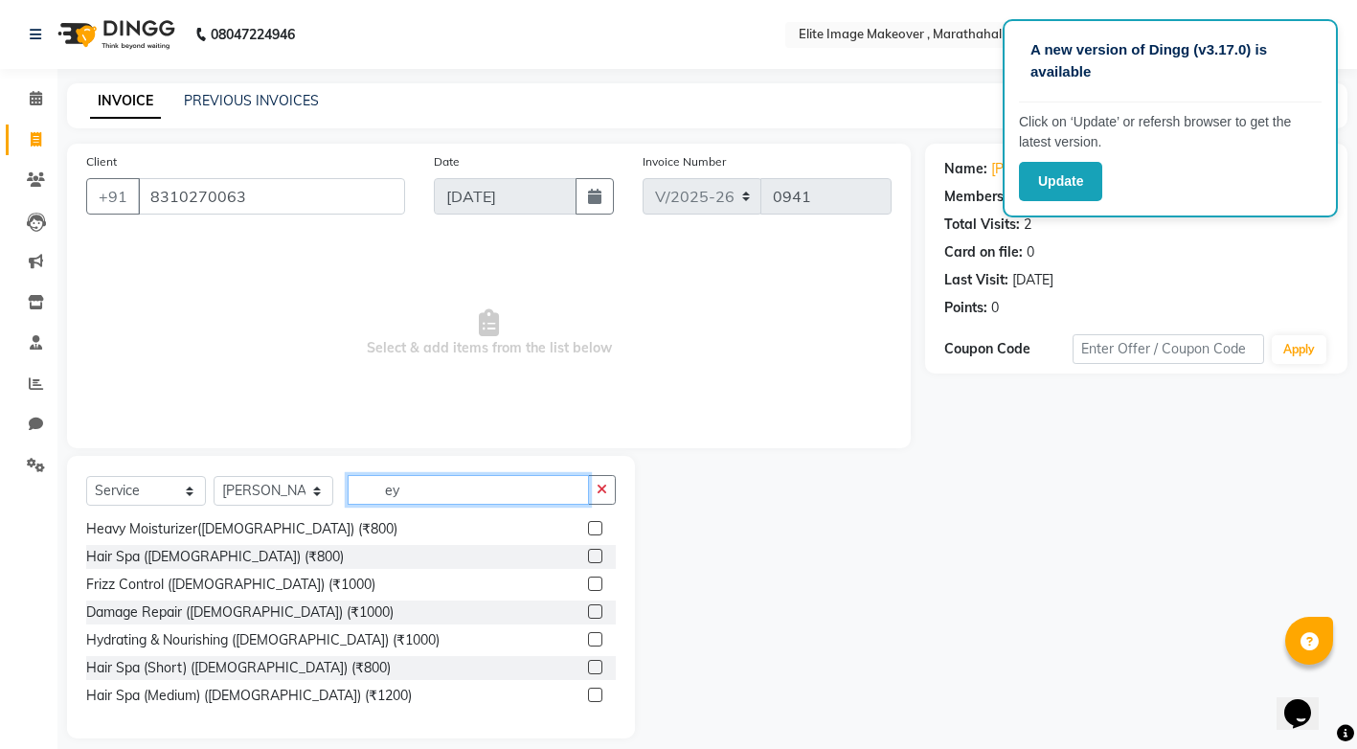
scroll to position [0, 0]
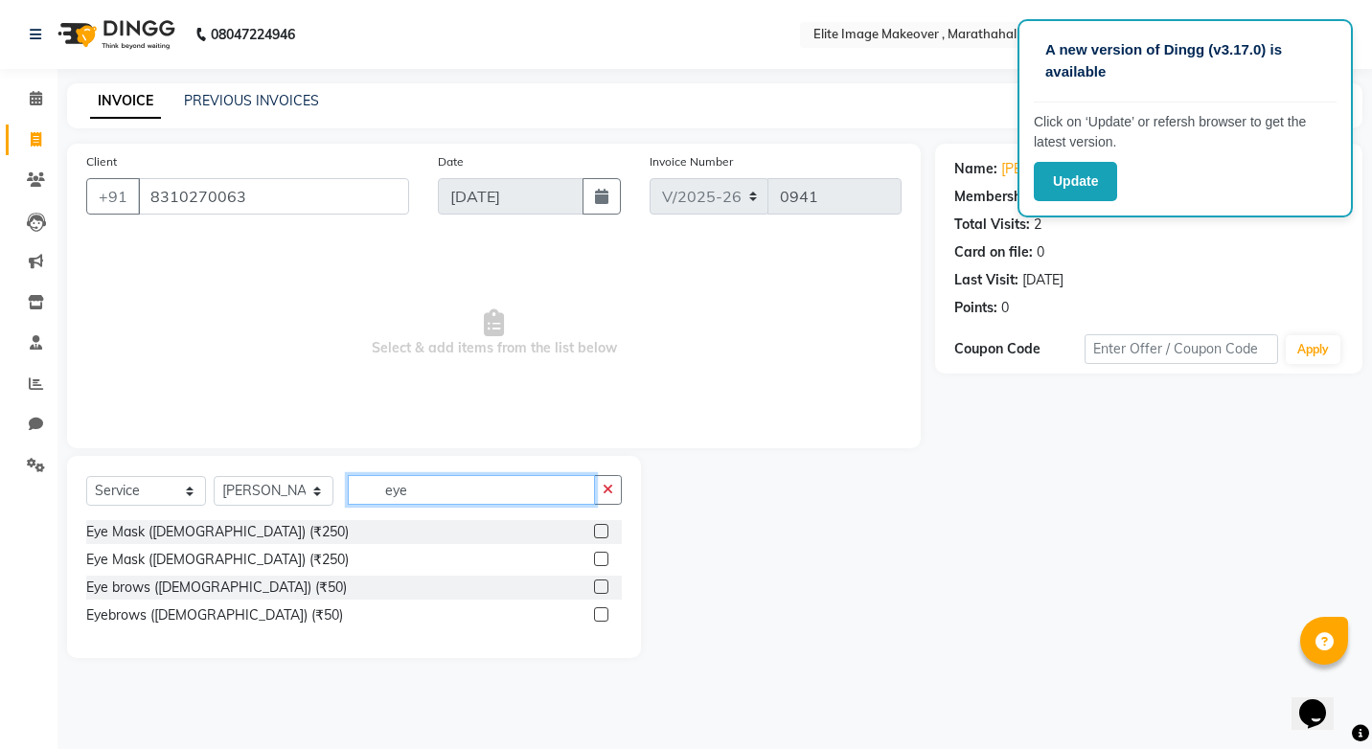
type input "eye"
click at [603, 613] on label at bounding box center [601, 614] width 14 height 14
click at [603, 613] on input "checkbox" at bounding box center [600, 615] width 12 height 12
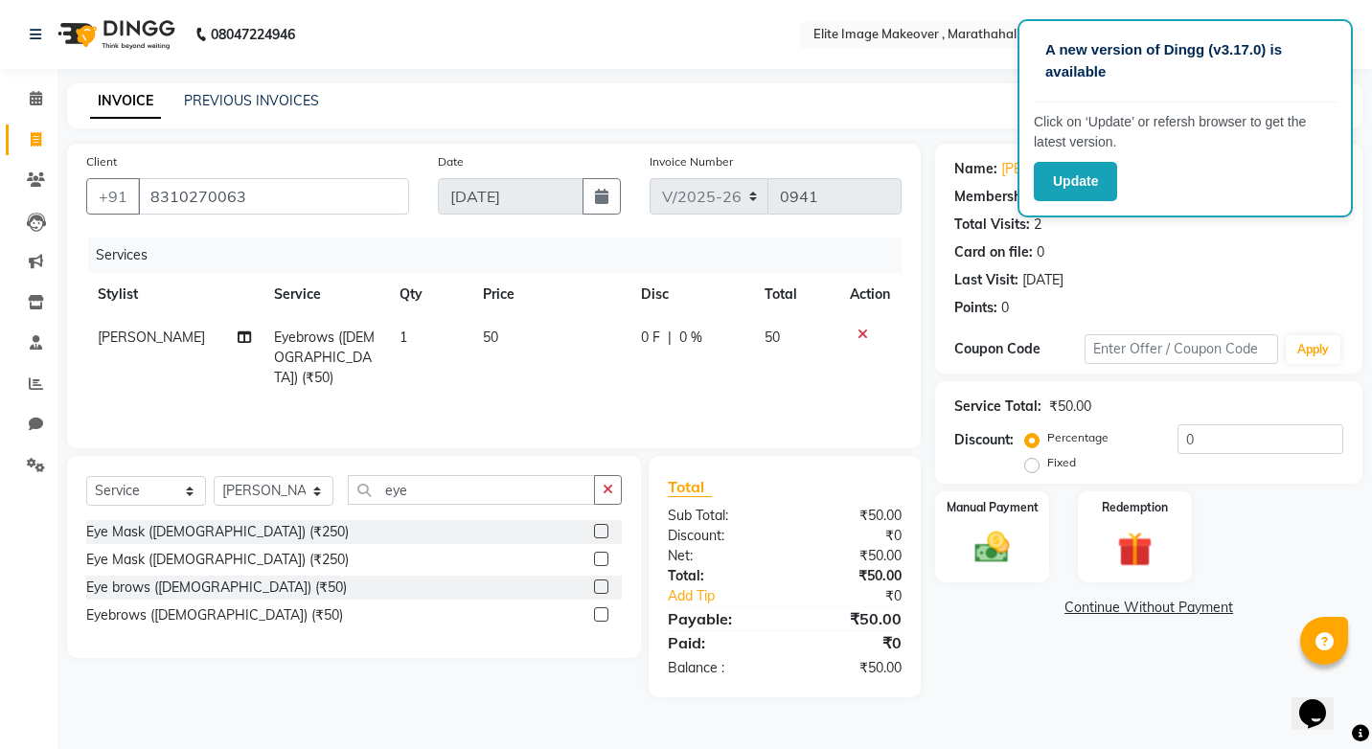
click at [603, 613] on label at bounding box center [601, 614] width 14 height 14
click at [603, 613] on input "checkbox" at bounding box center [600, 615] width 12 height 12
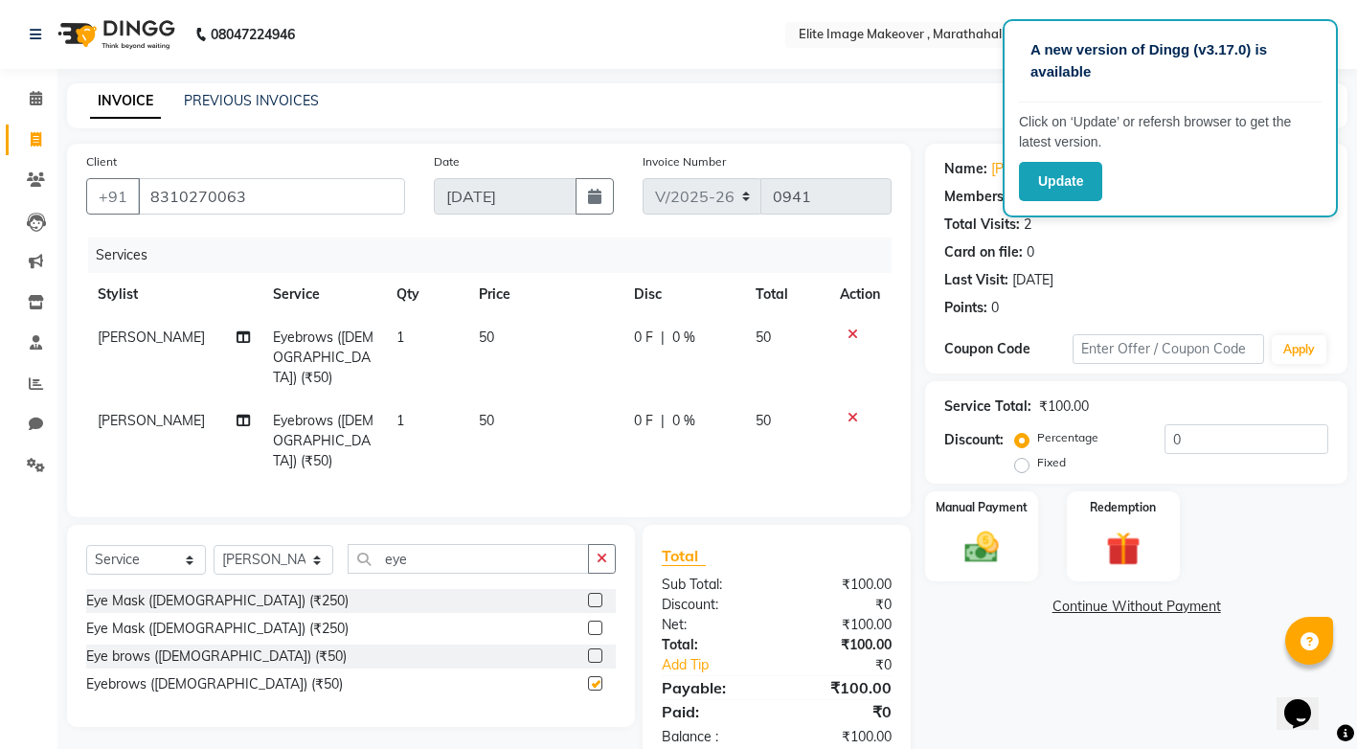
checkbox input "false"
click at [946, 562] on div "Manual Payment" at bounding box center [981, 536] width 117 height 94
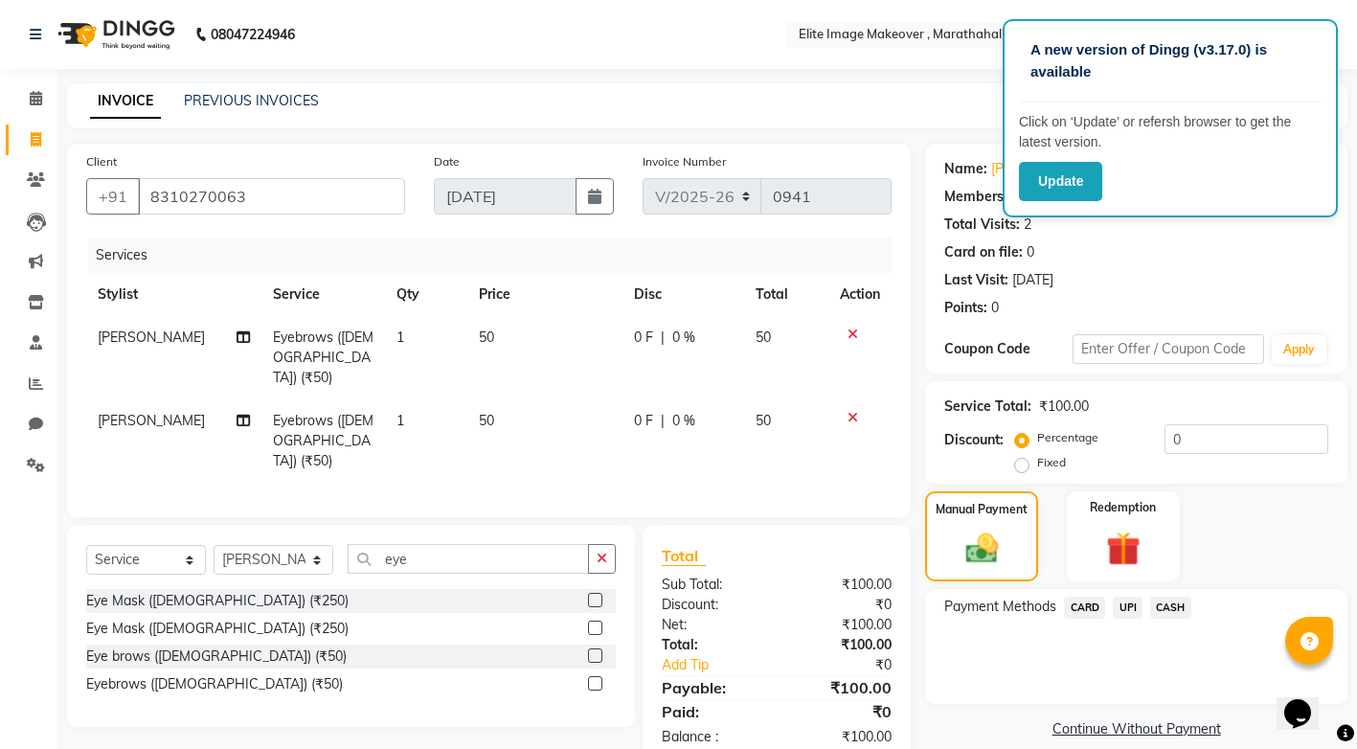
click at [1124, 612] on span "UPI" at bounding box center [1128, 608] width 30 height 22
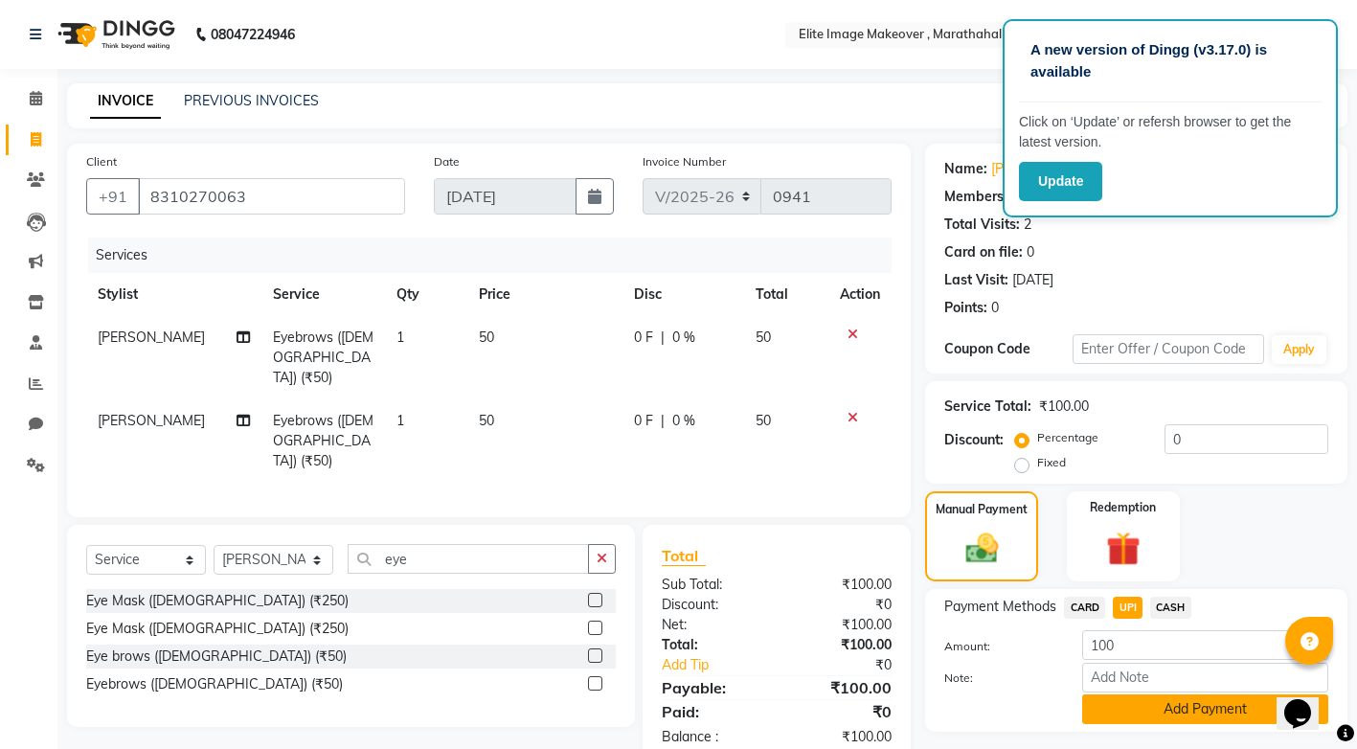
click at [1140, 717] on button "Add Payment" at bounding box center [1205, 709] width 246 height 30
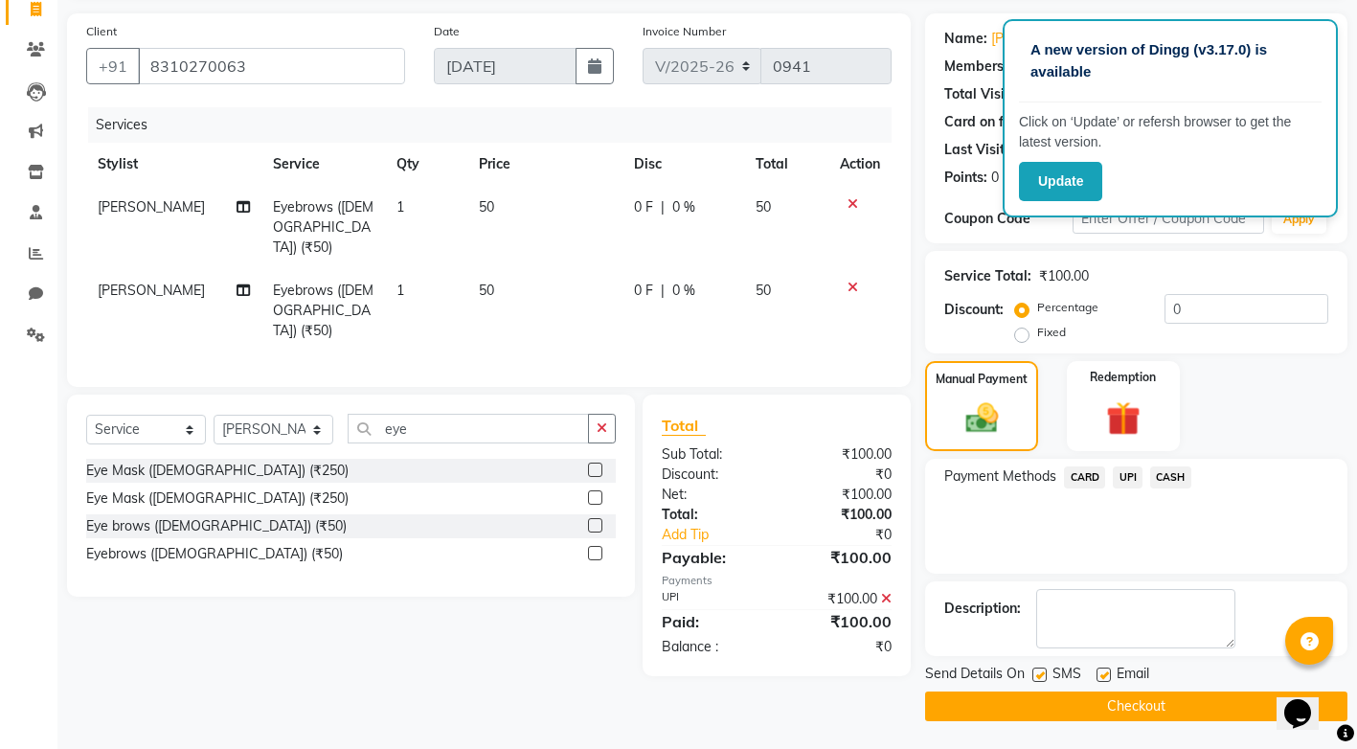
scroll to position [131, 0]
click at [1149, 702] on button "Checkout" at bounding box center [1136, 706] width 422 height 30
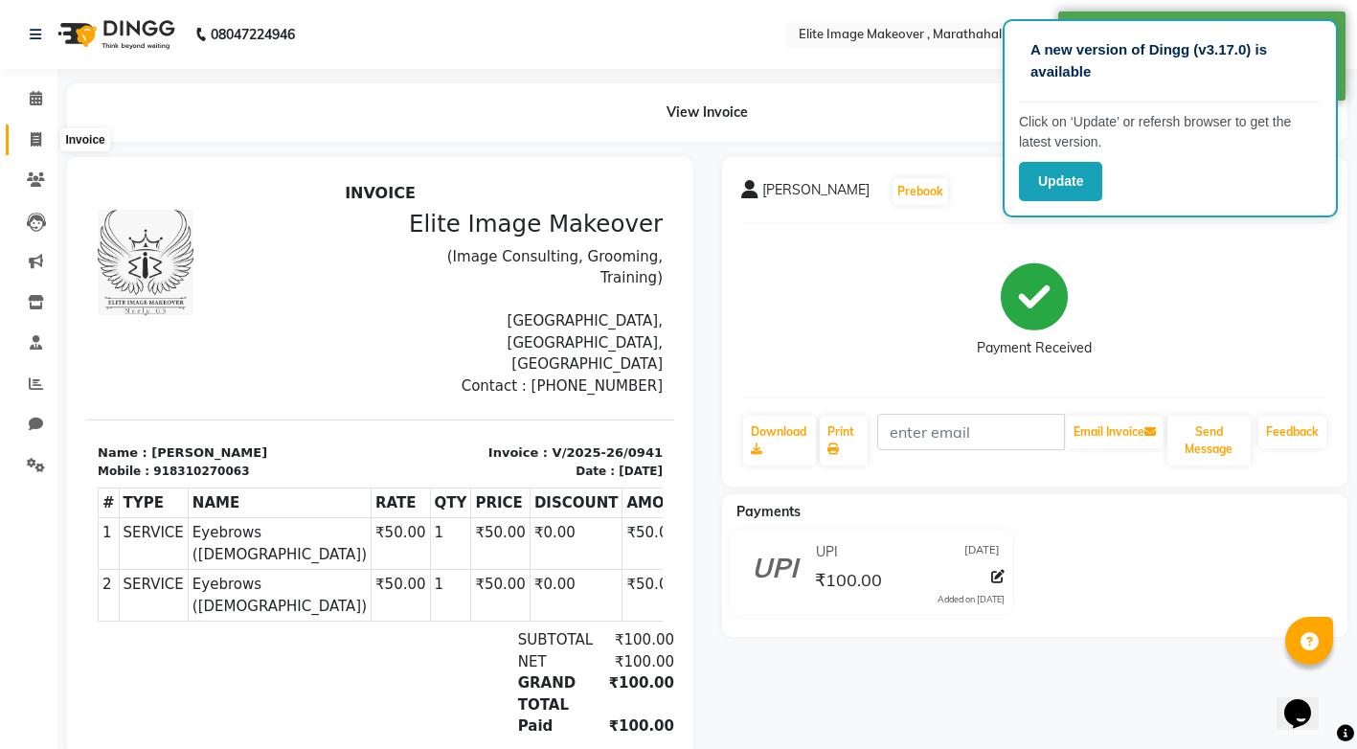
click at [31, 133] on icon at bounding box center [36, 139] width 11 height 14
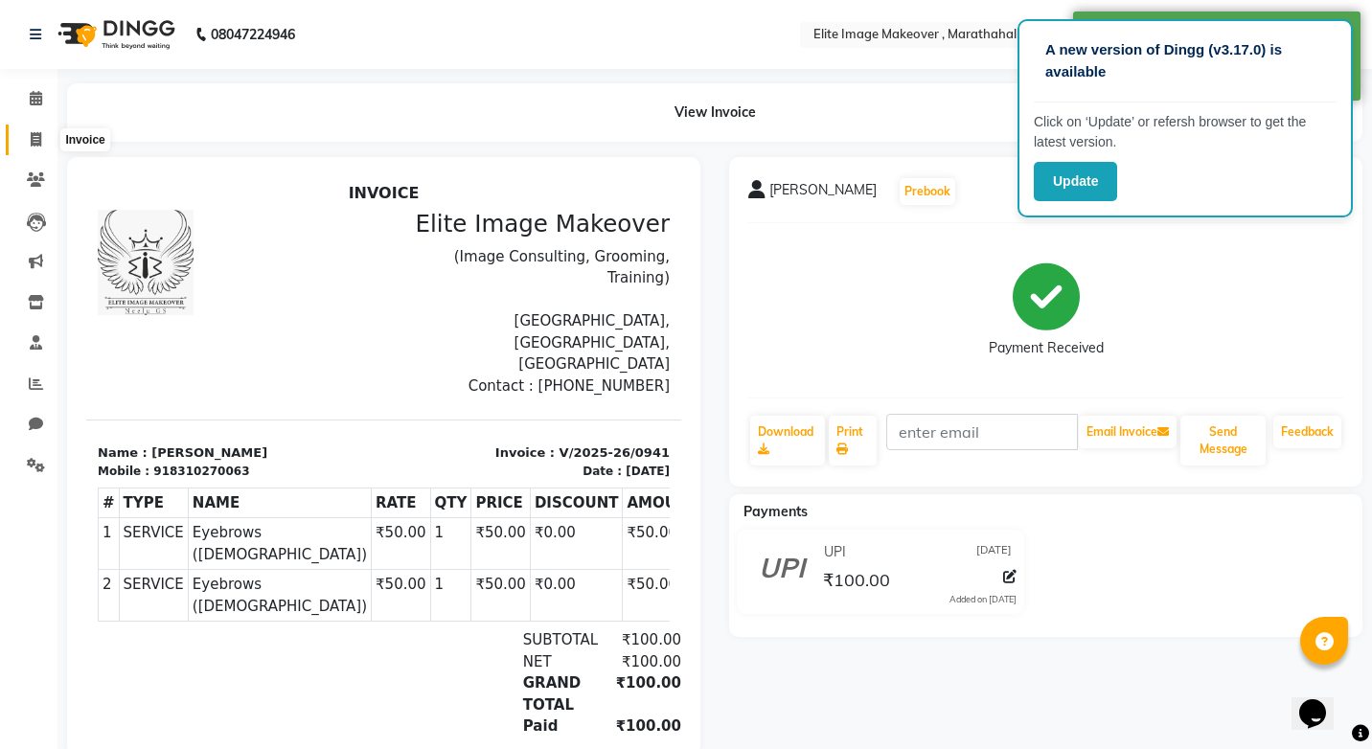
select select "service"
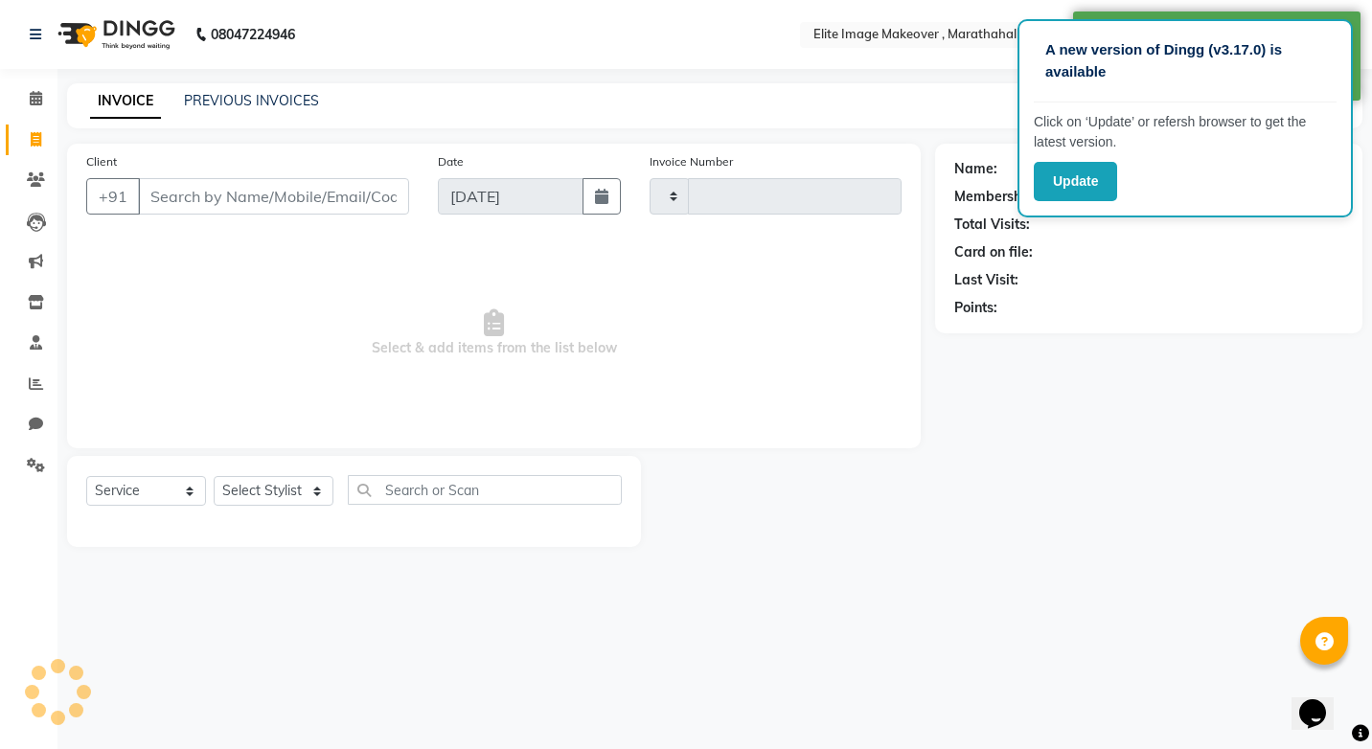
type input "0942"
select select "8005"
click at [193, 199] on input "Client" at bounding box center [273, 196] width 271 height 36
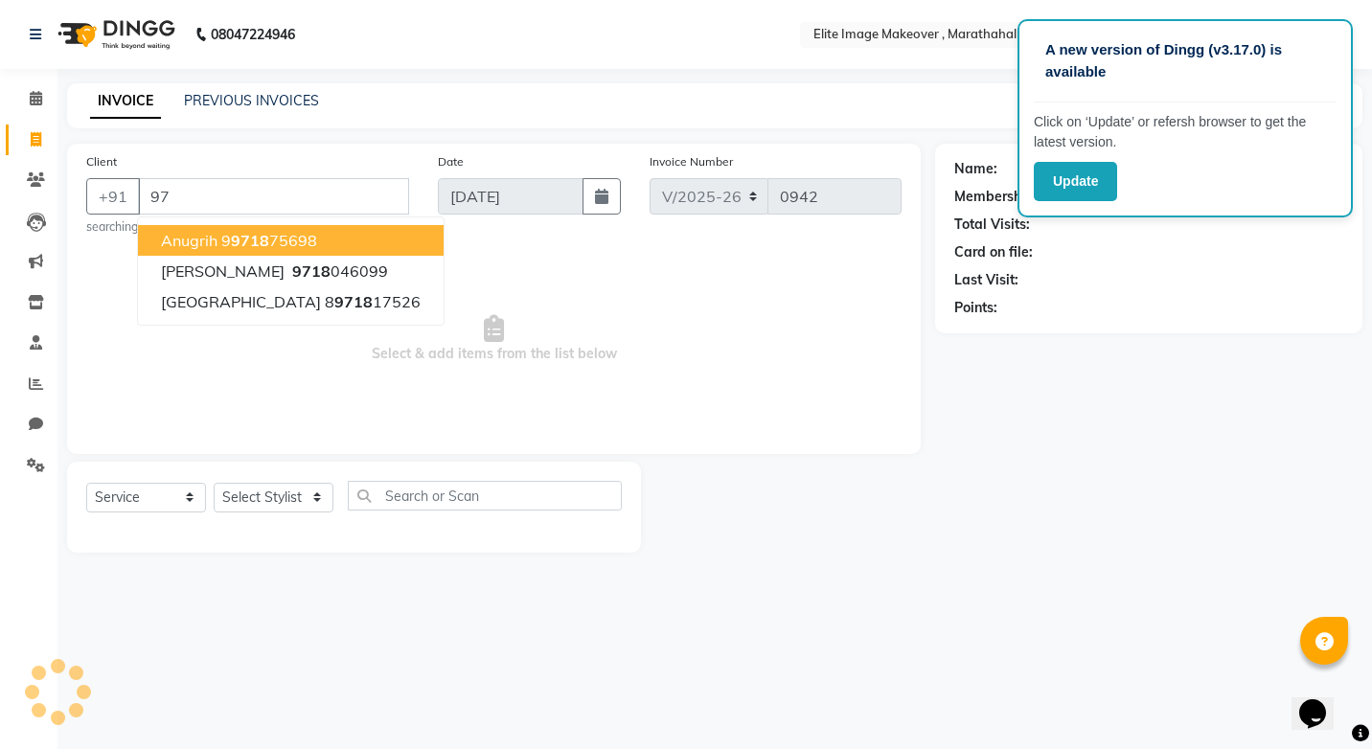
type input "9"
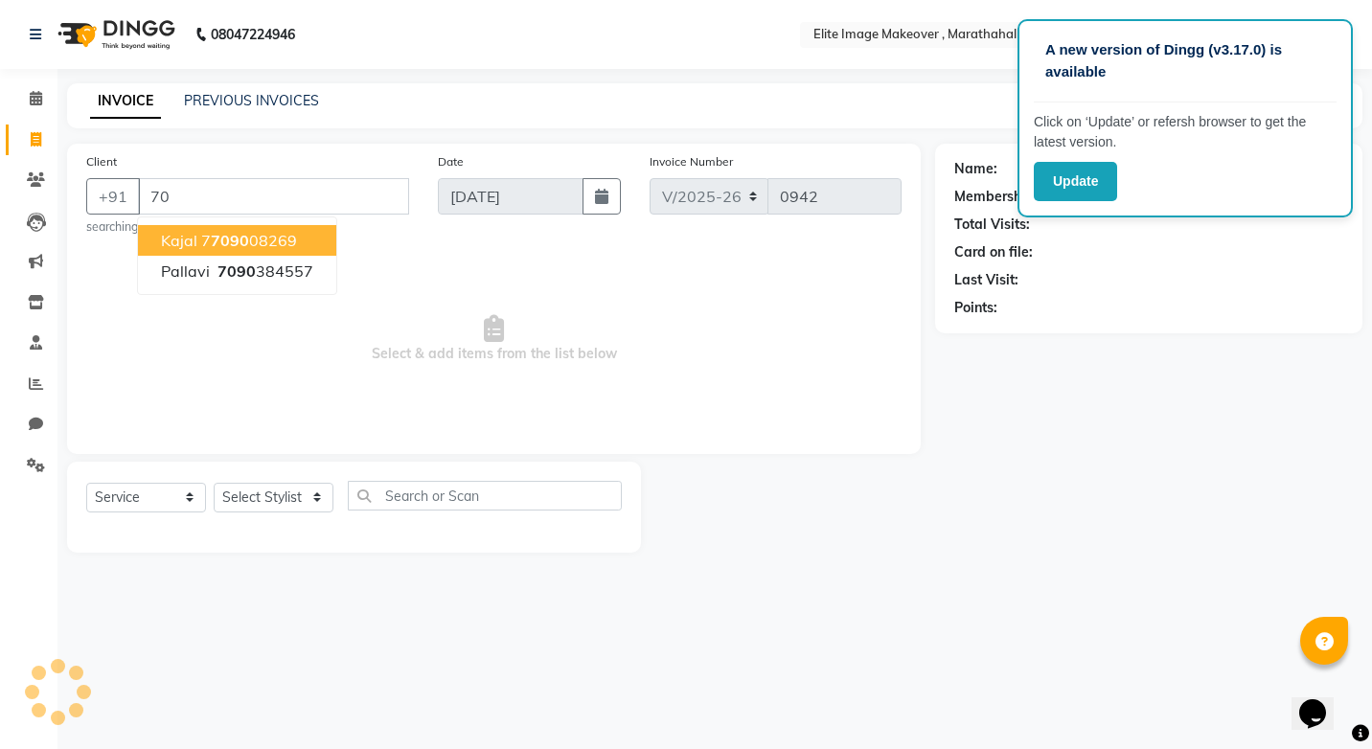
type input "7"
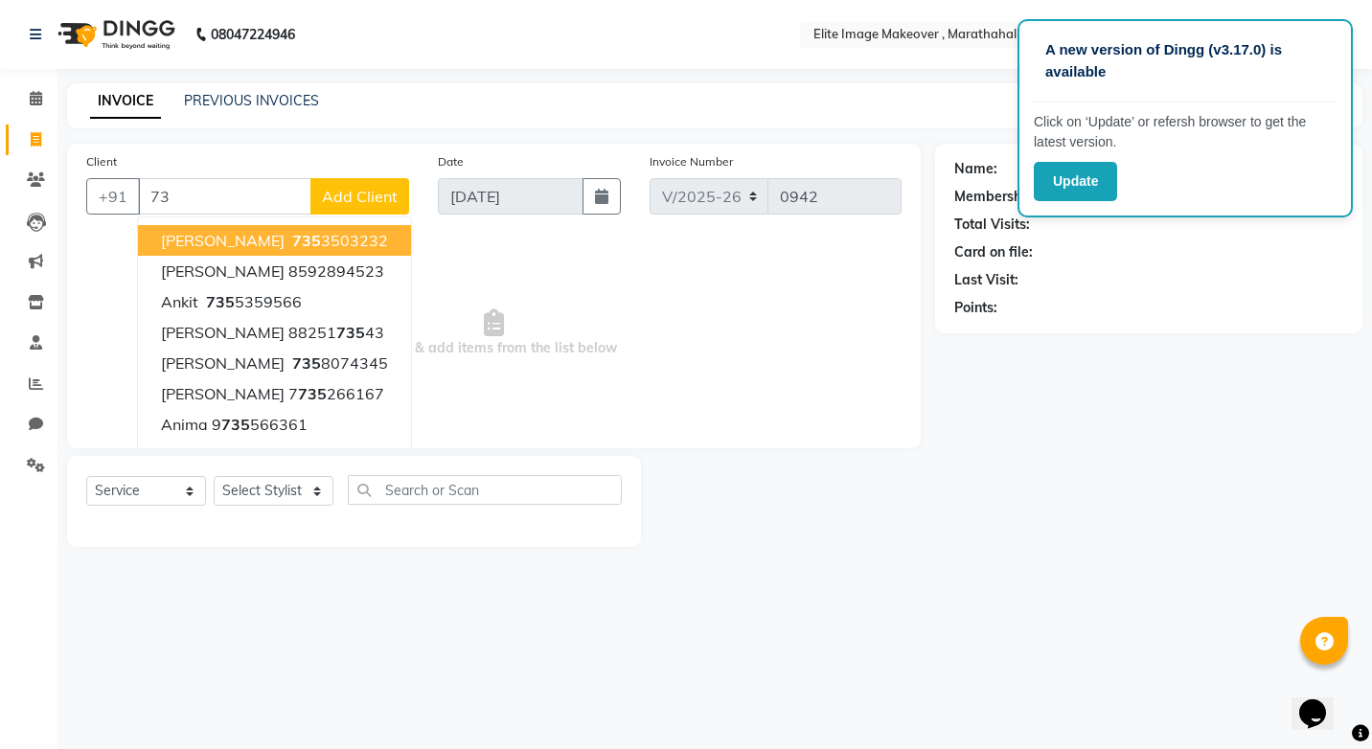
type input "7"
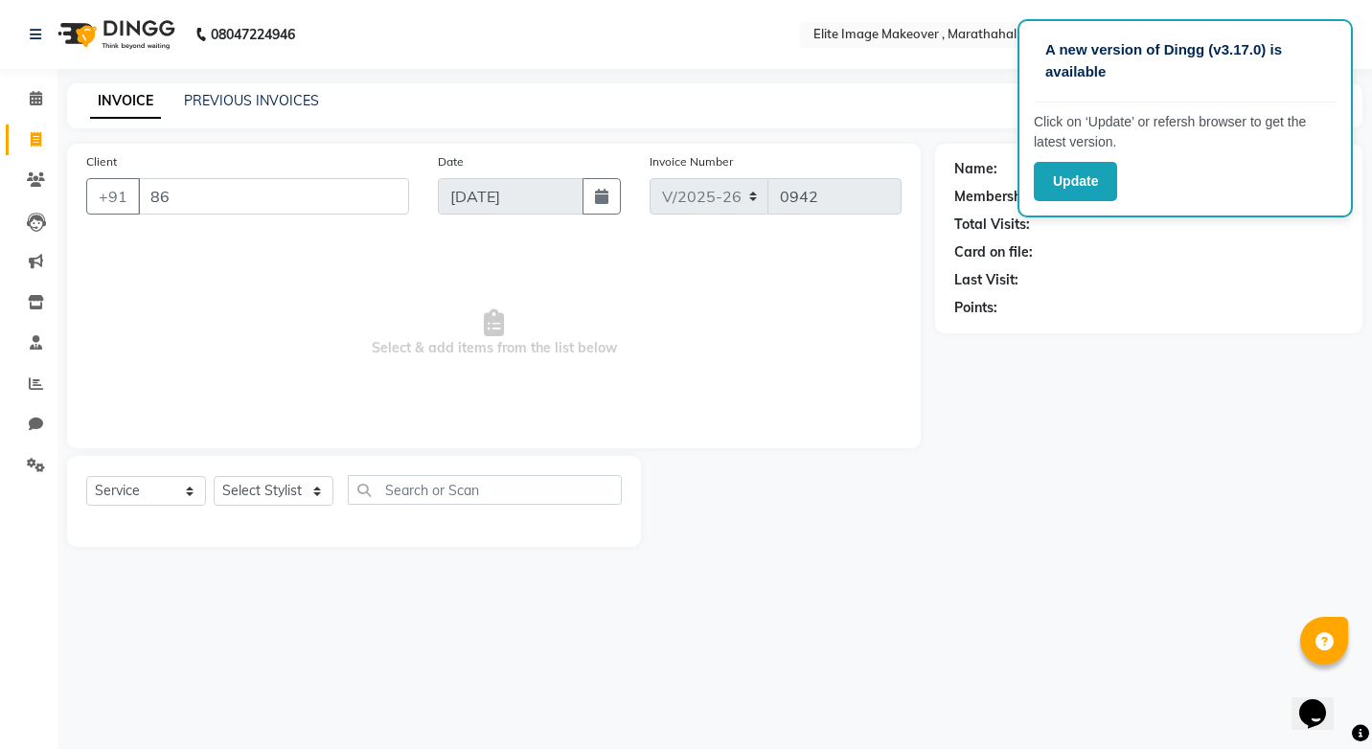
type input "8"
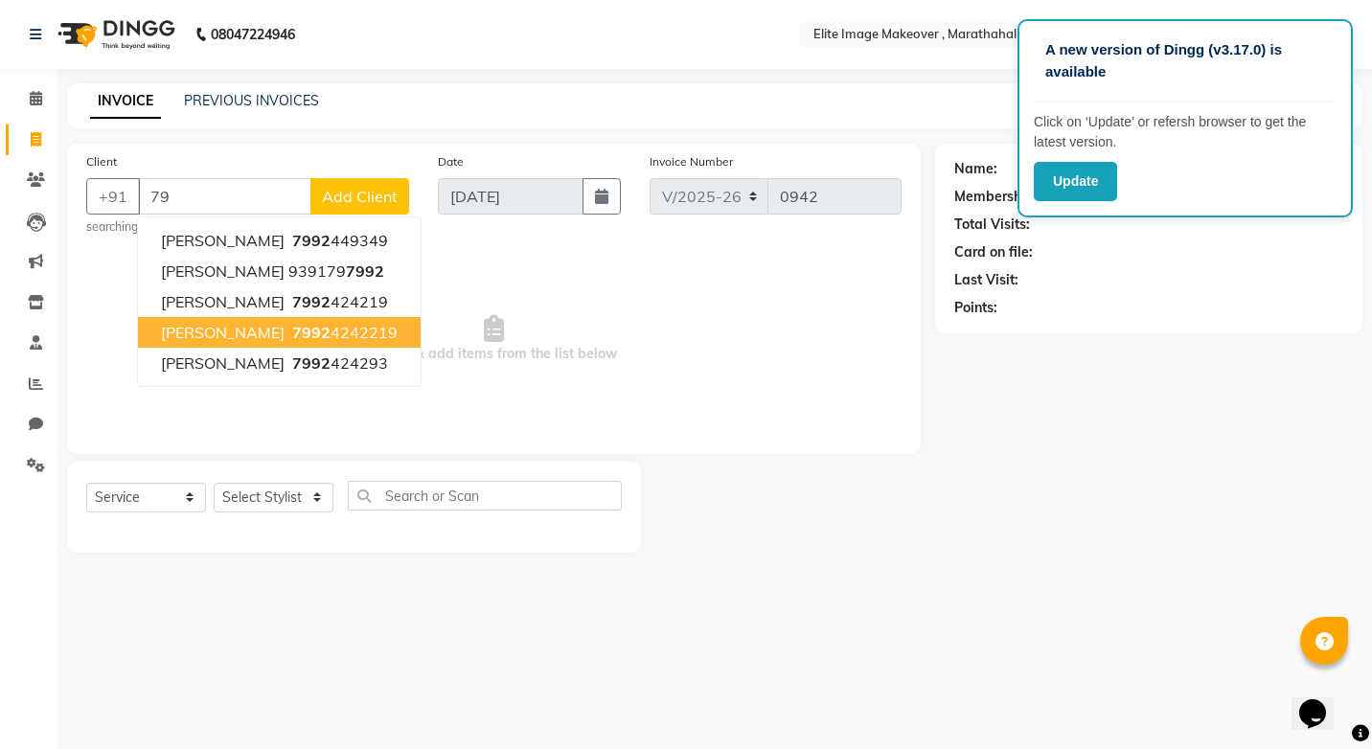
type input "7"
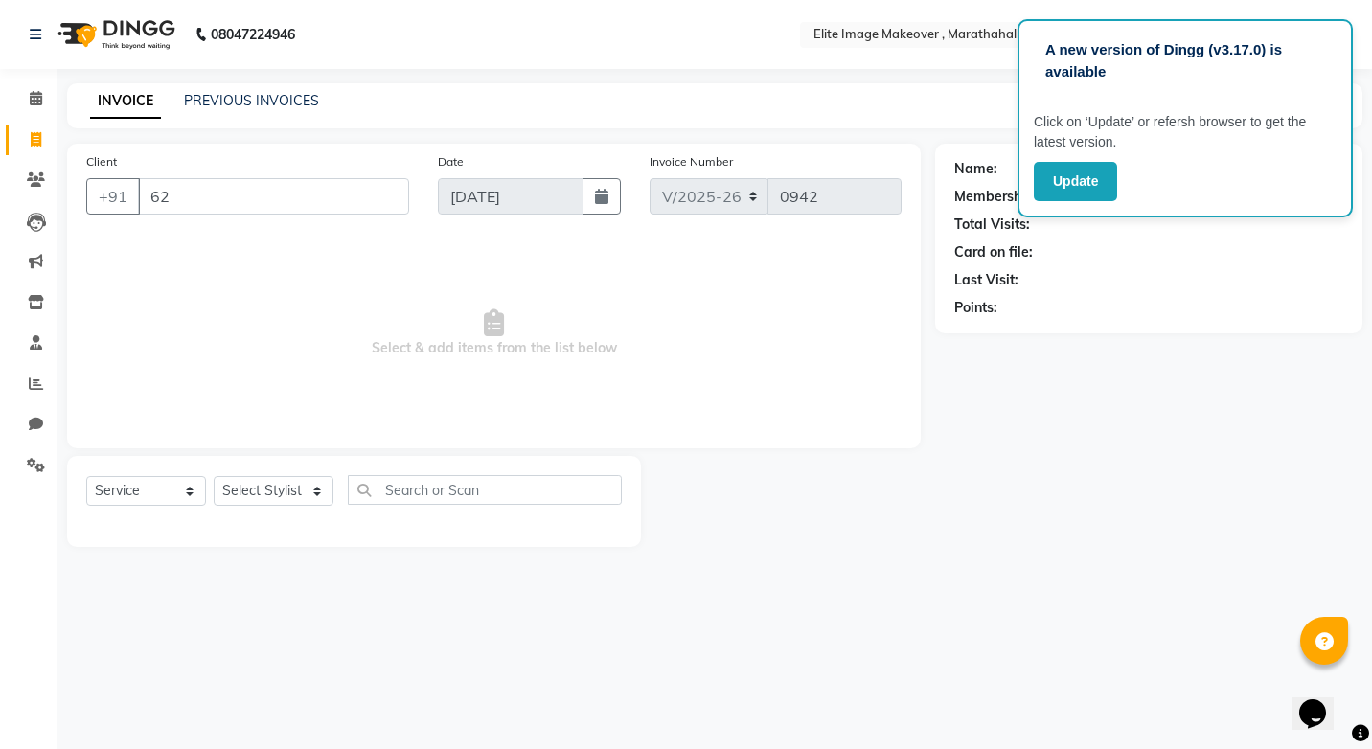
type input "6"
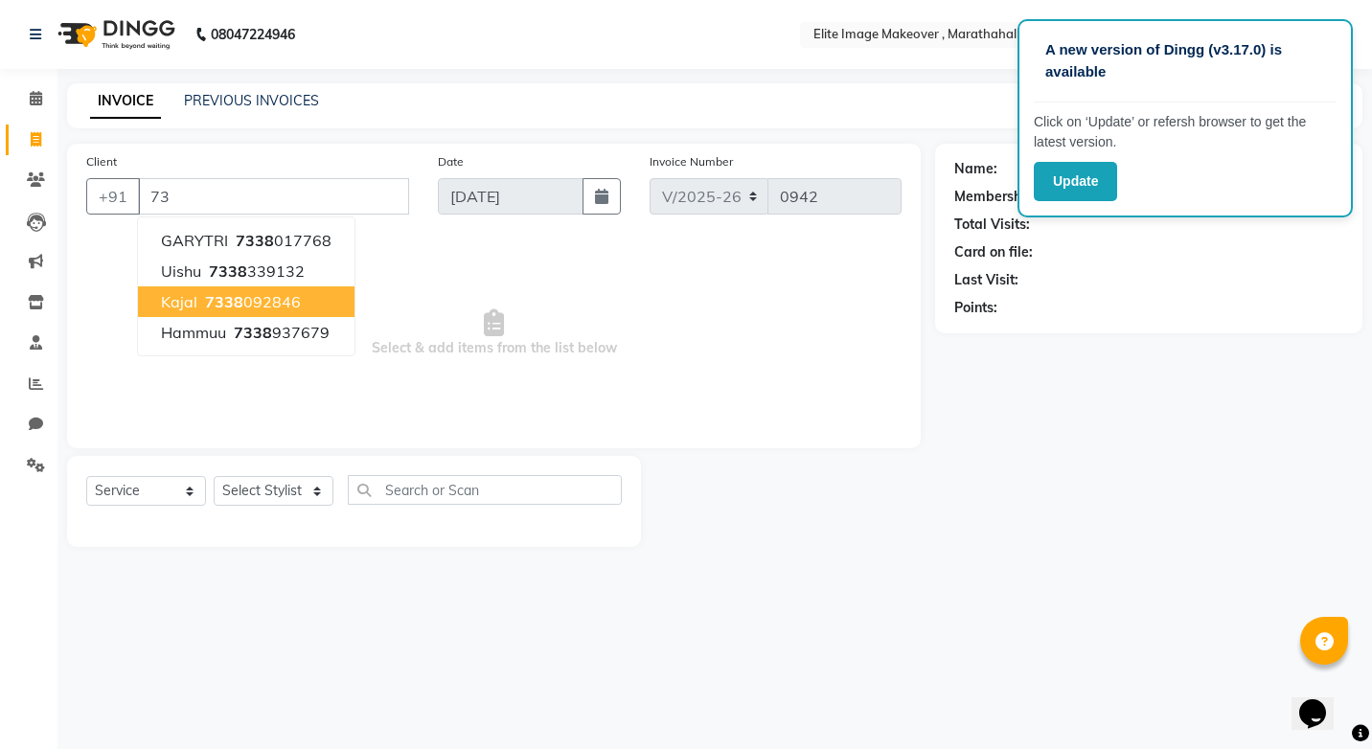
type input "7"
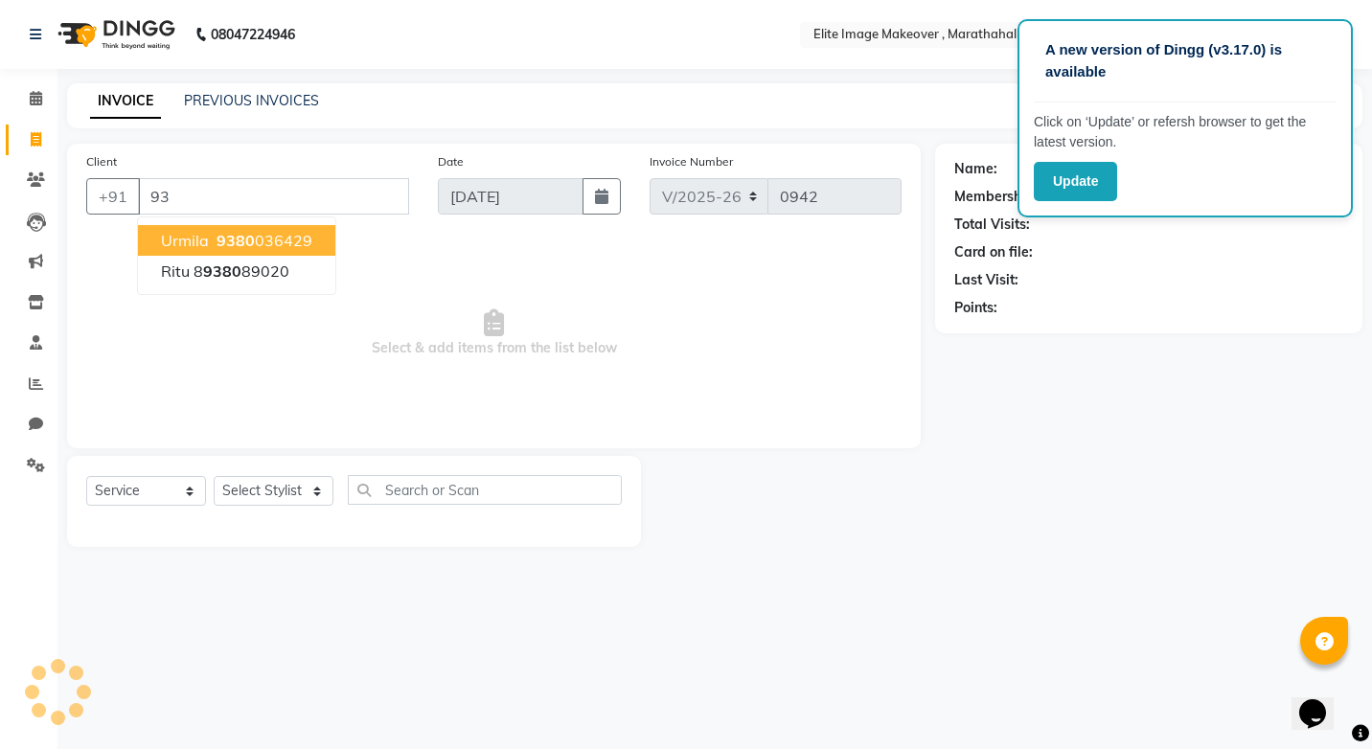
type input "9"
type input "7"
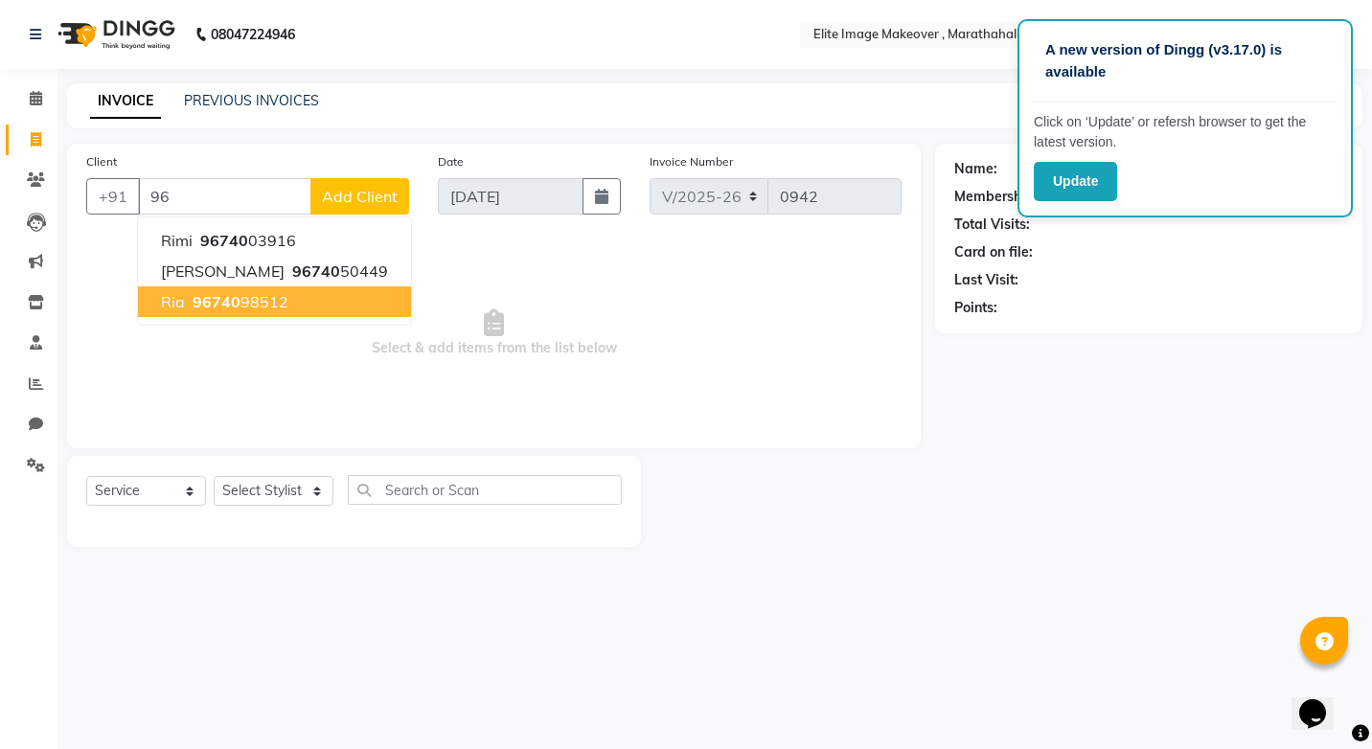
type input "9"
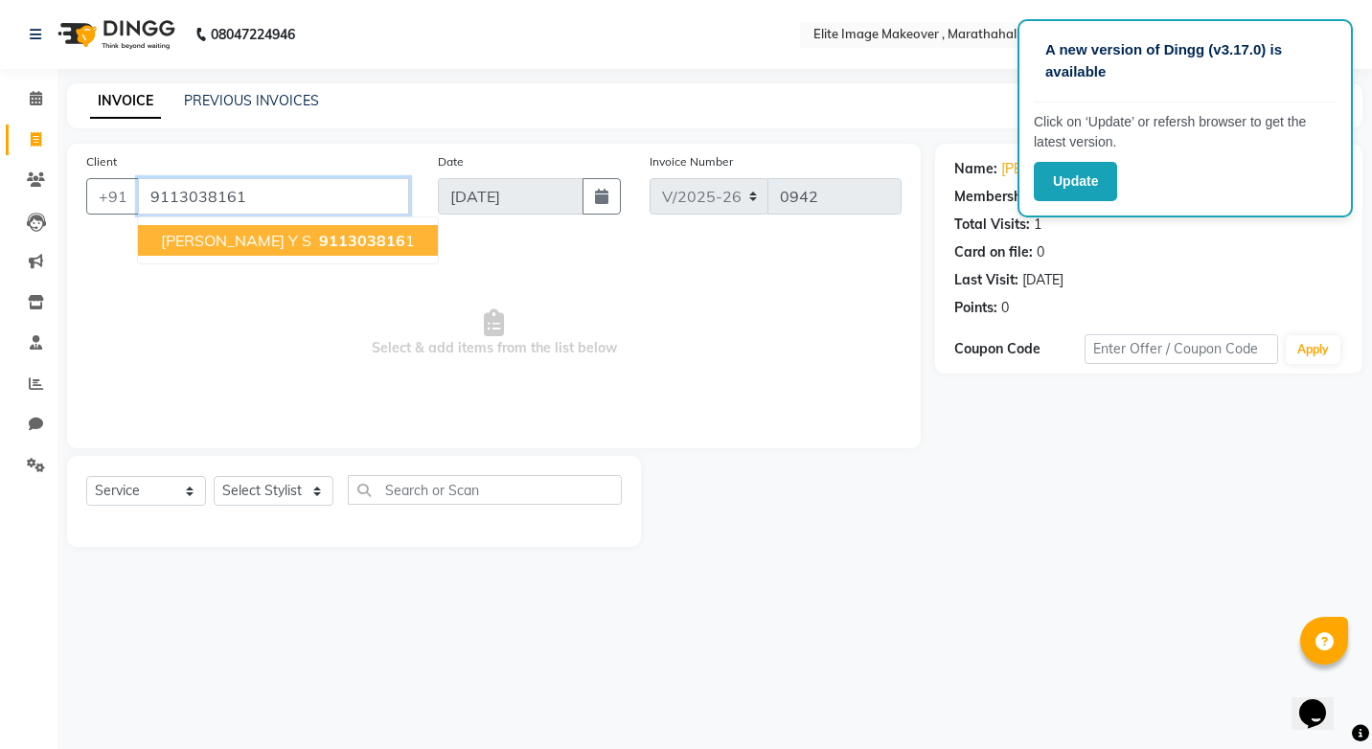
click at [282, 204] on input "9113038161" at bounding box center [273, 196] width 271 height 36
type input "9"
